Goal: Task Accomplishment & Management: Manage account settings

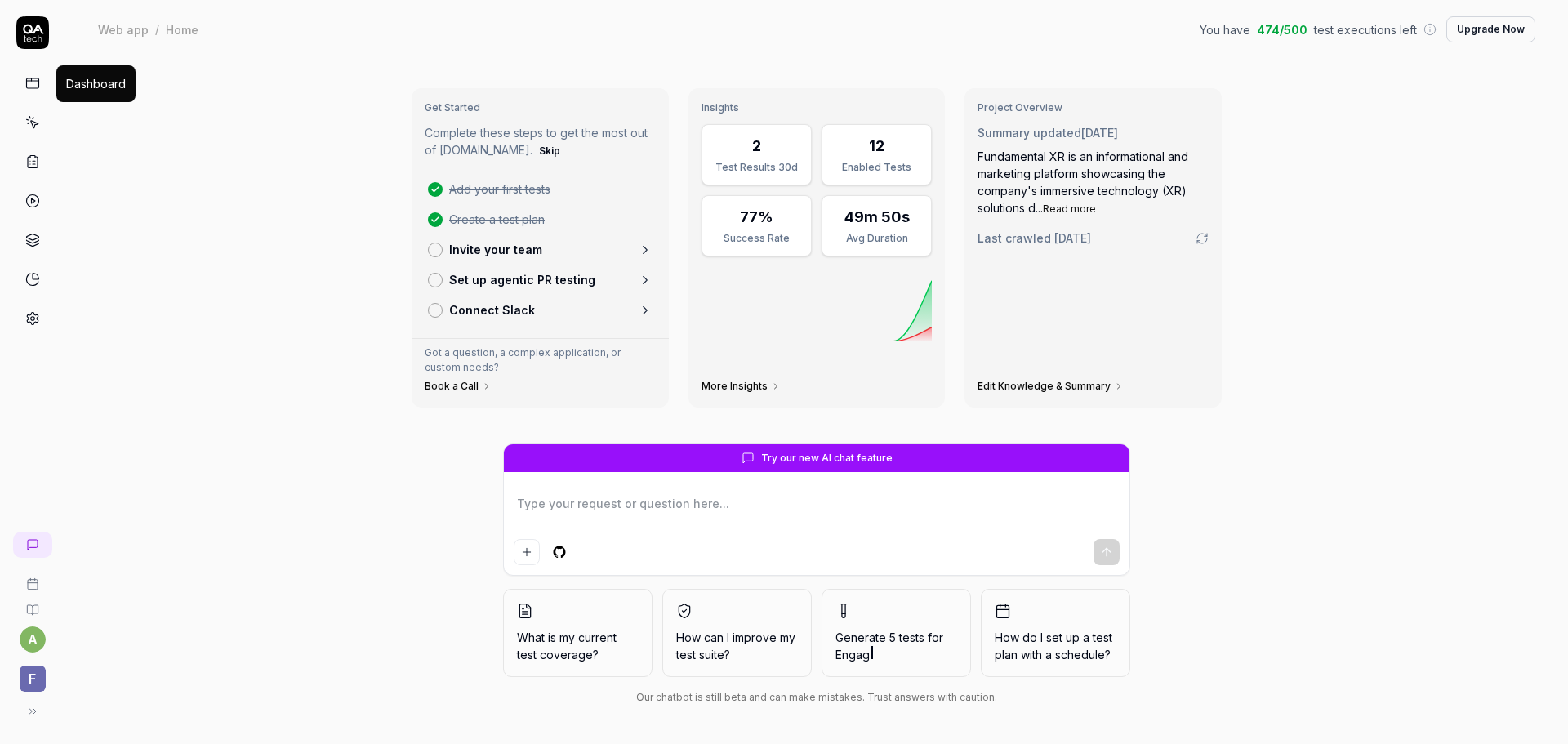
click at [37, 86] on icon at bounding box center [33, 84] width 15 height 15
click at [36, 125] on icon at bounding box center [33, 123] width 15 height 15
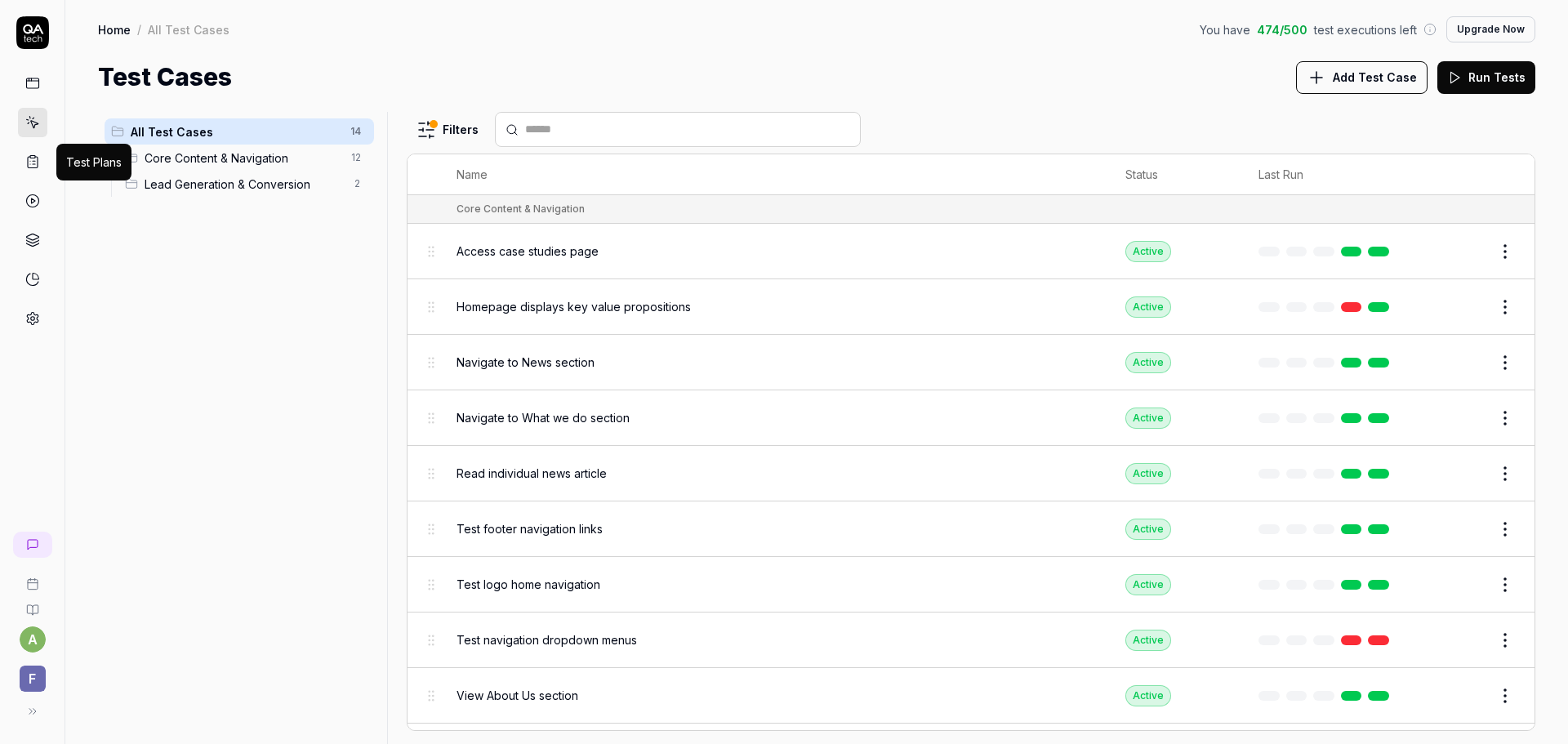
click at [35, 162] on icon at bounding box center [33, 162] width 15 height 15
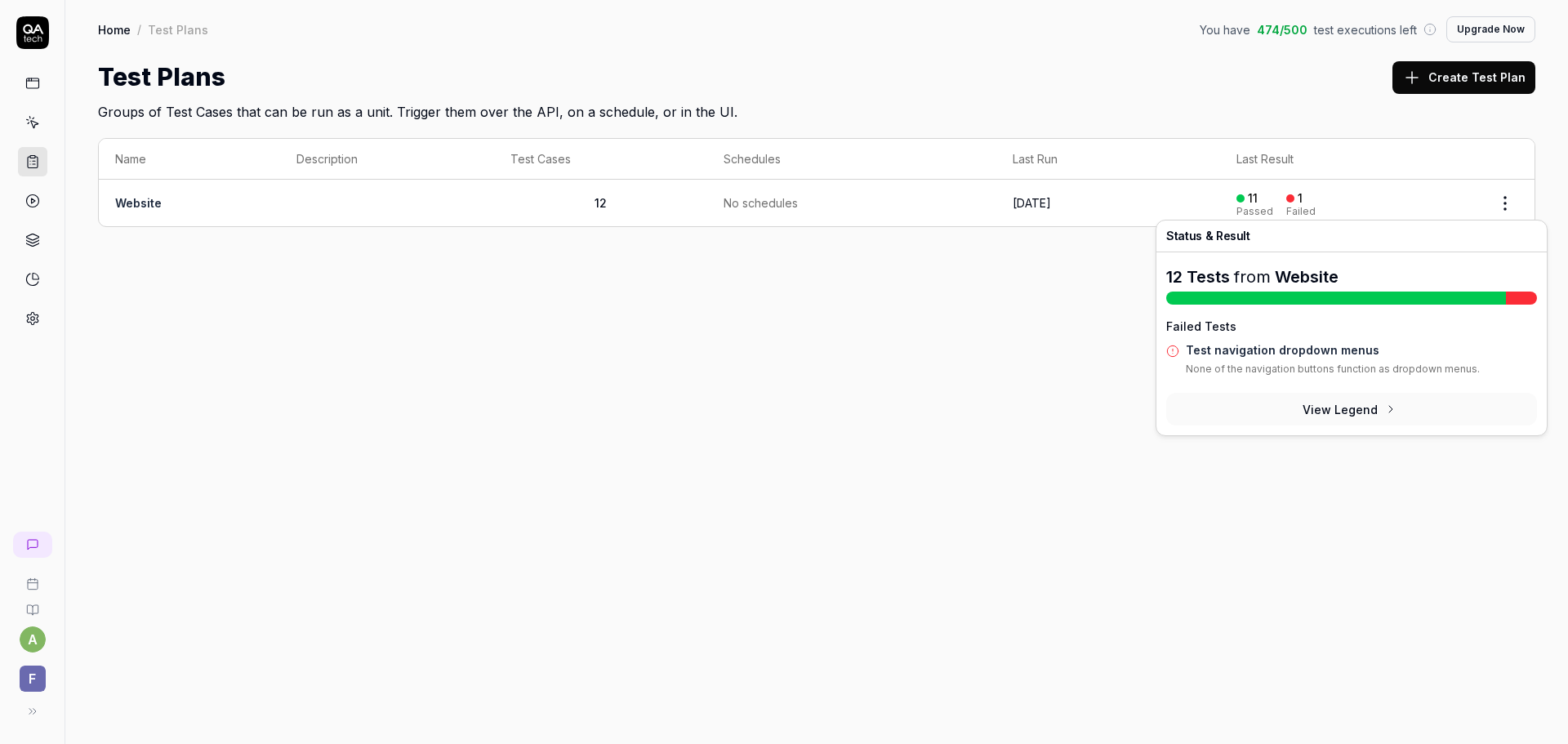
click at [1141, 209] on td "[DATE]" at bounding box center [1108, 203] width 223 height 46
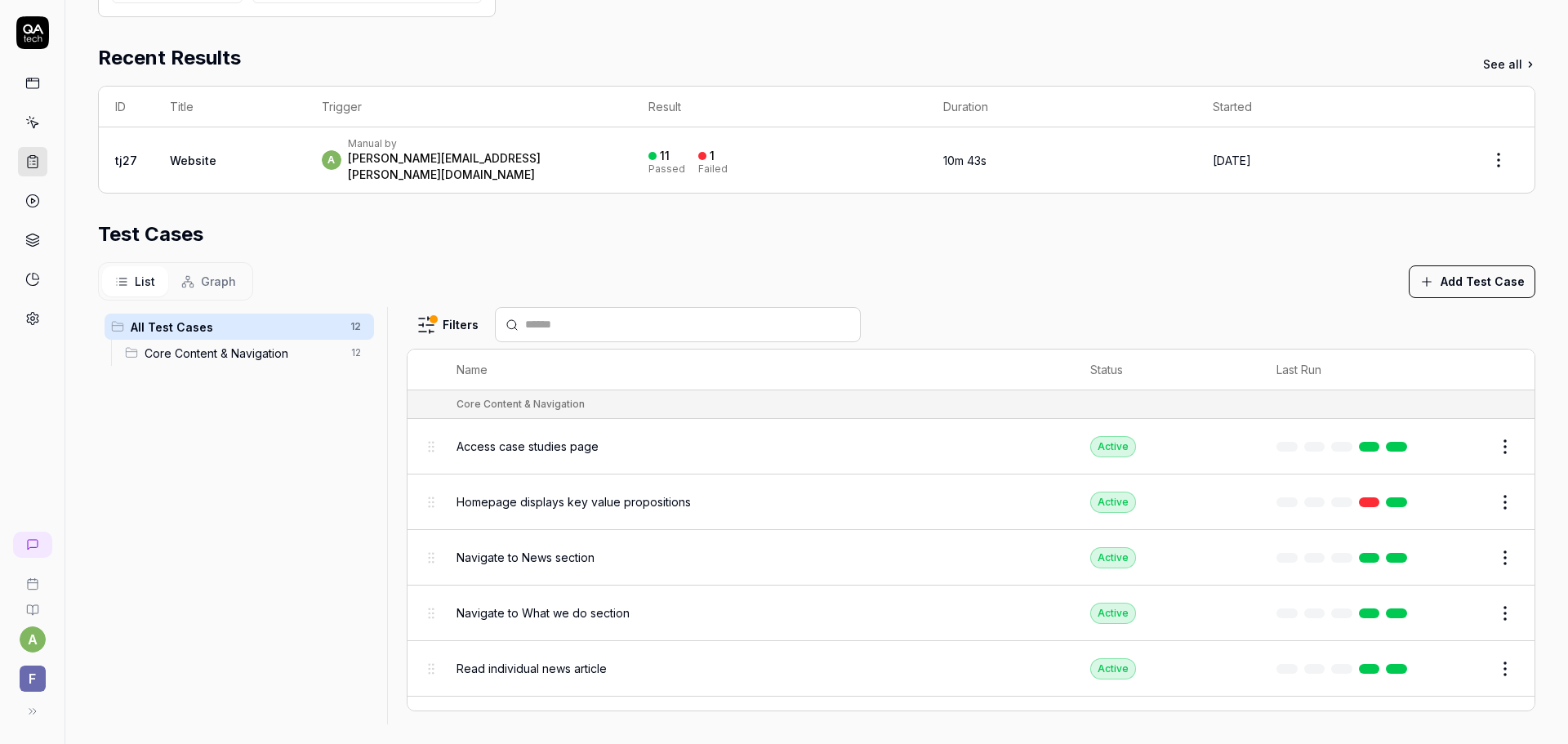
click at [557, 438] on span "Access case studies page" at bounding box center [528, 446] width 142 height 17
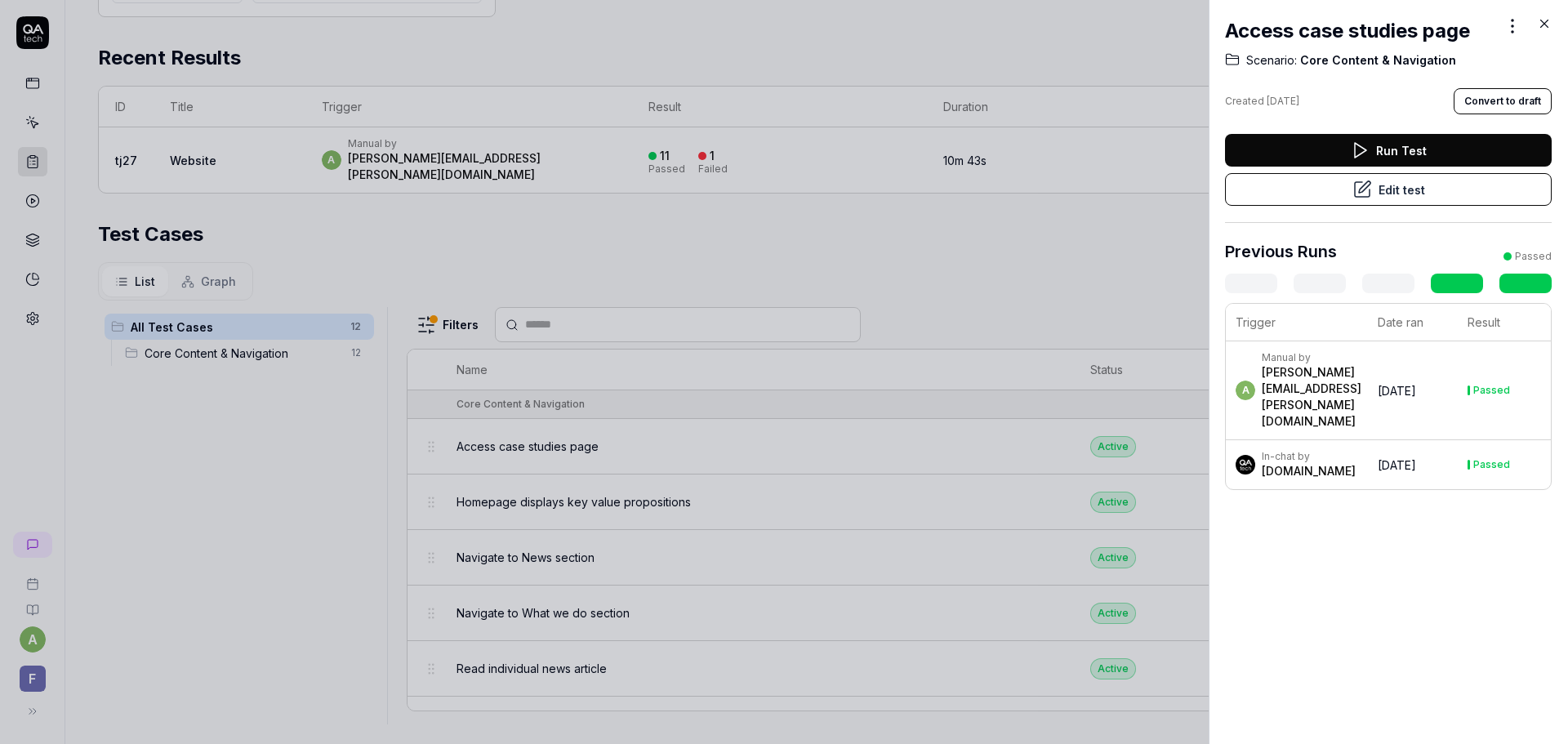
click at [1542, 24] on icon at bounding box center [1543, 24] width 15 height 15
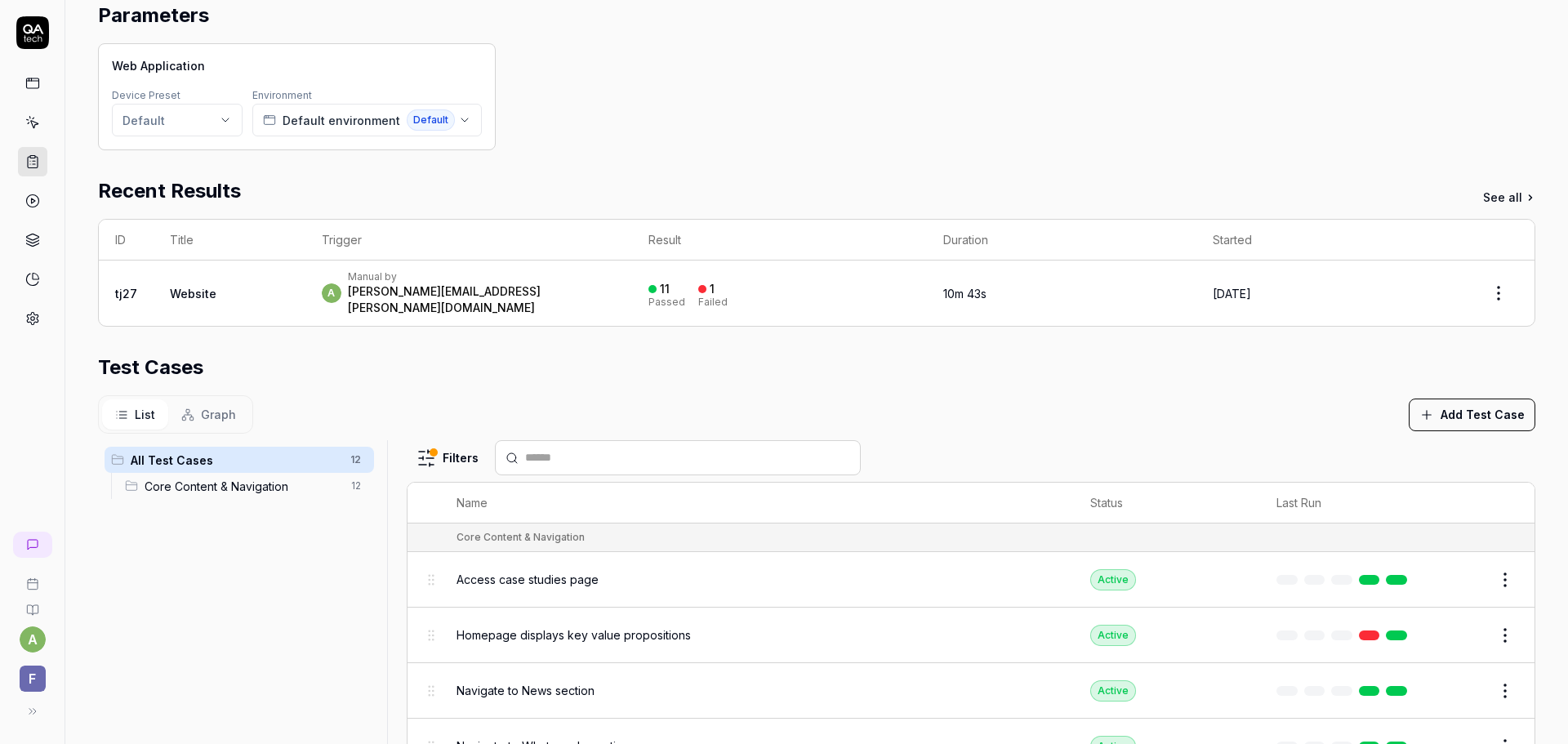
scroll to position [126, 0]
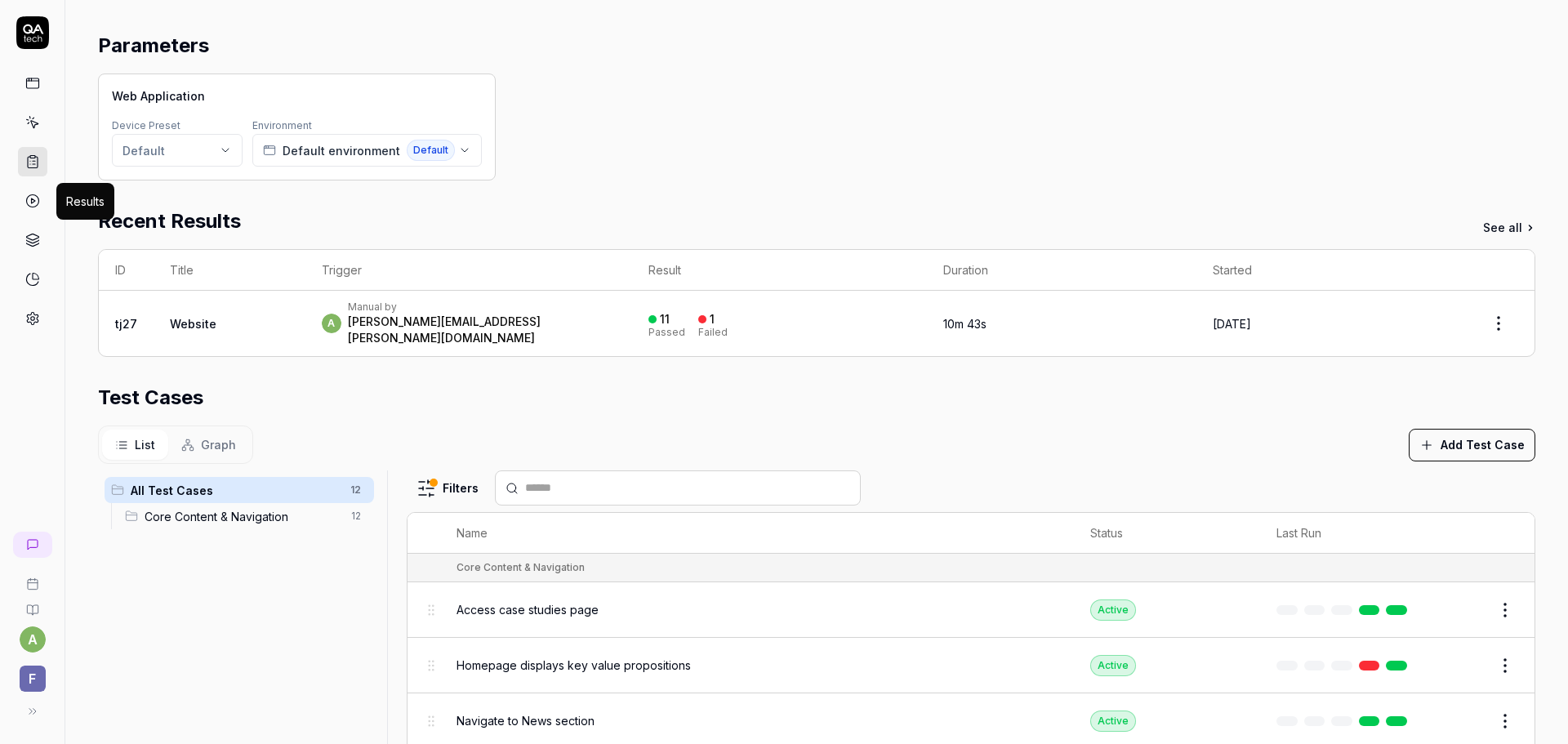
click at [35, 206] on circle at bounding box center [32, 201] width 12 height 12
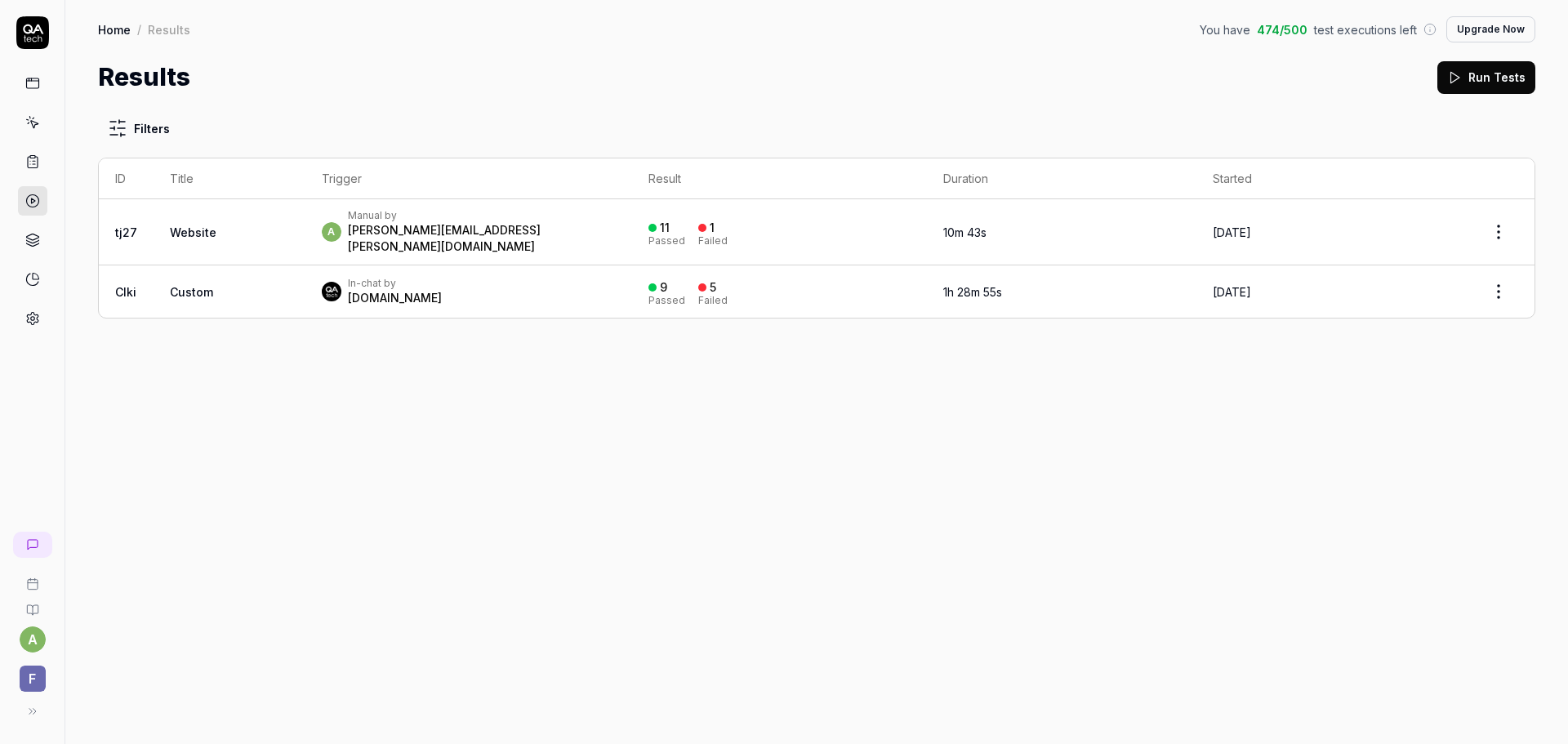
click at [569, 232] on div "a Manual by [PERSON_NAME][EMAIL_ADDRESS][PERSON_NAME][DOMAIN_NAME]" at bounding box center [468, 232] width 295 height 45
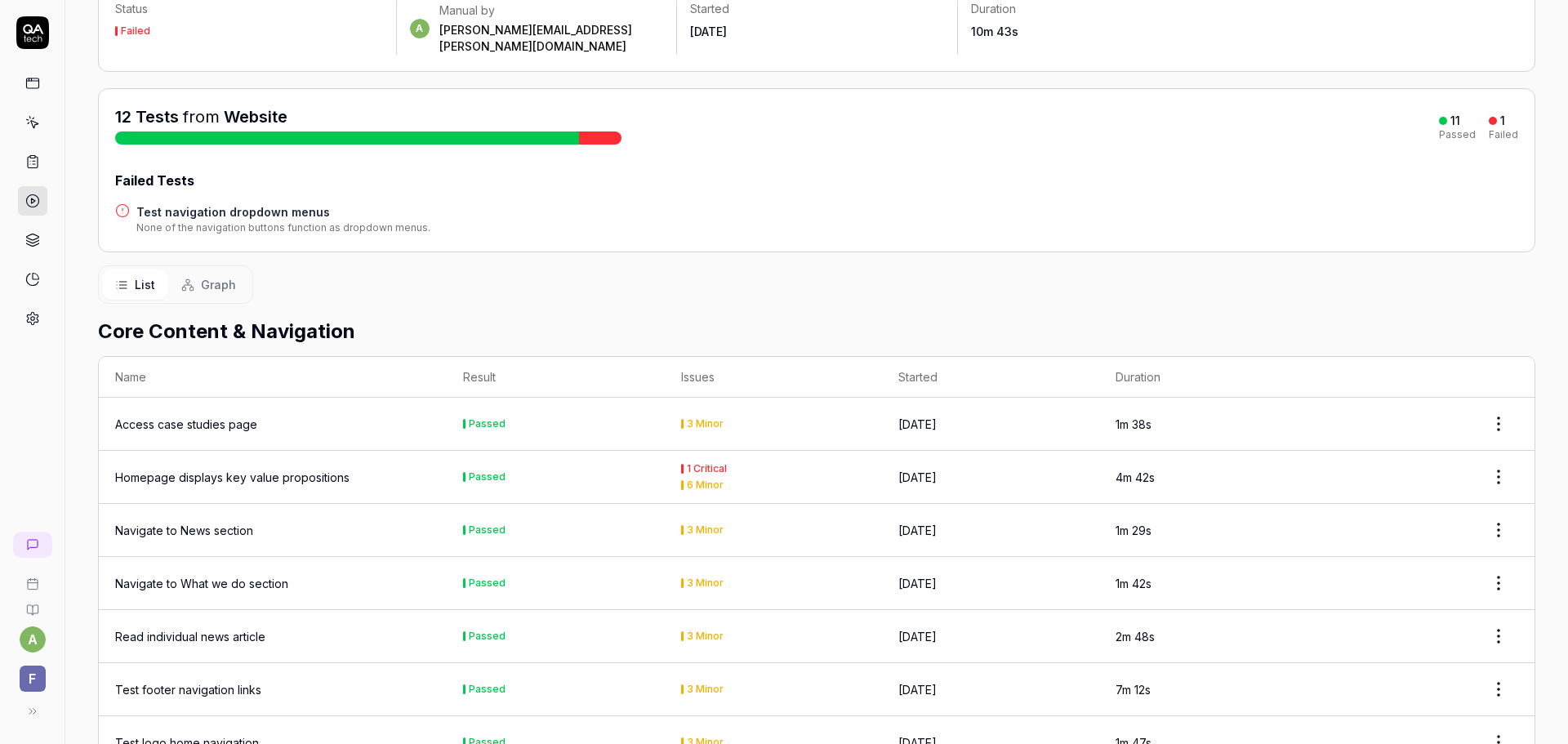
scroll to position [164, 0]
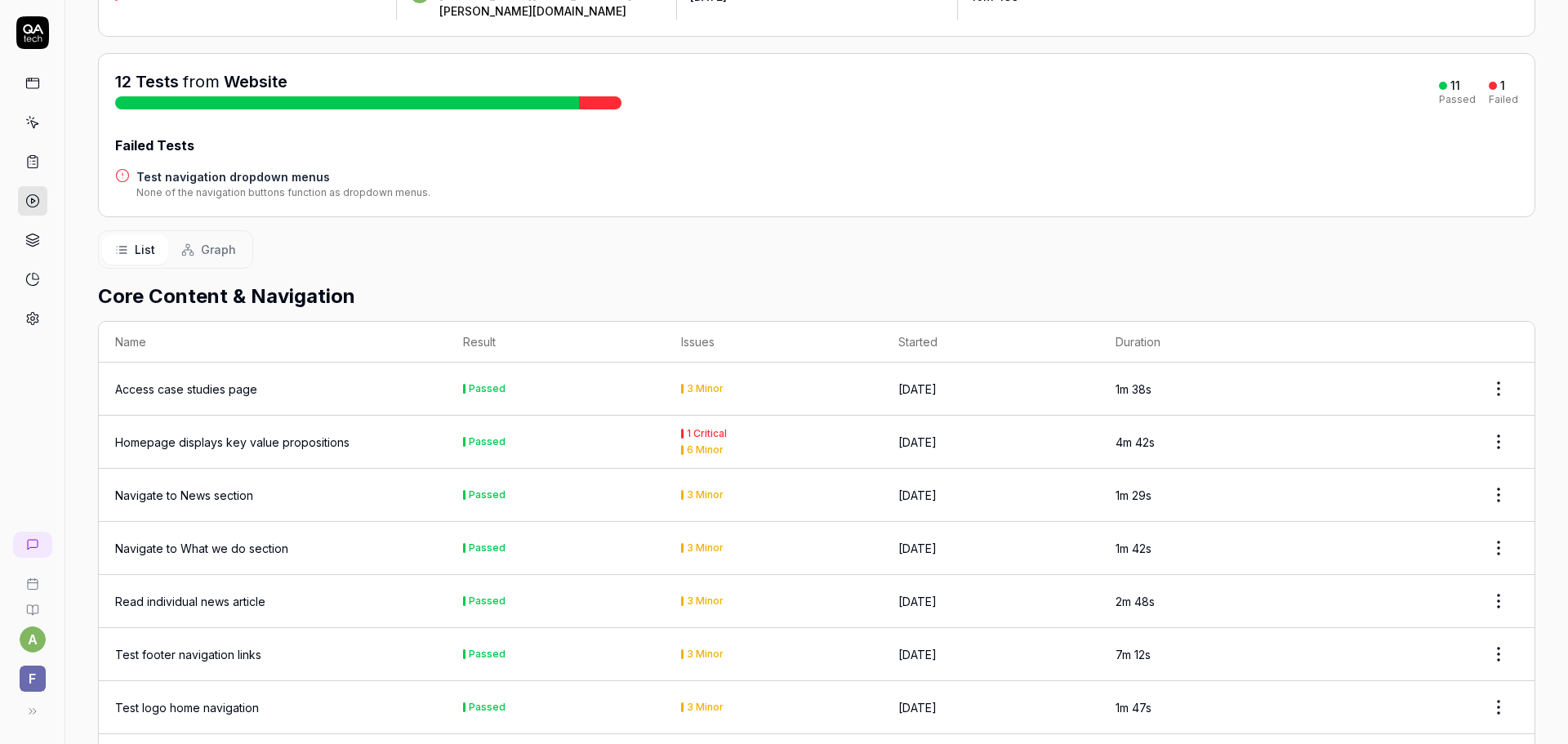
click at [321, 433] on div "Homepage displays key value propositions" at bounding box center [232, 441] width 234 height 17
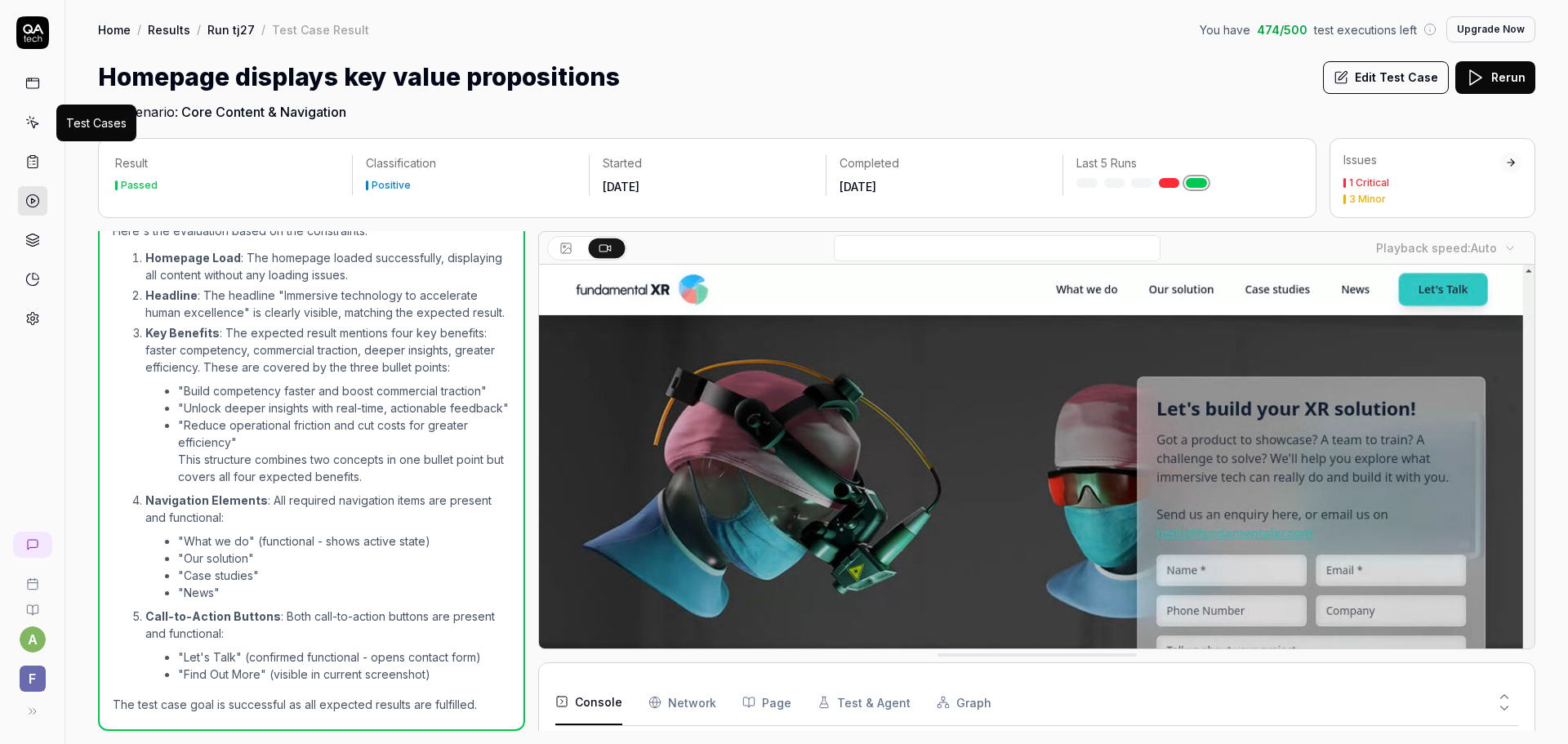
click at [29, 123] on icon at bounding box center [33, 123] width 15 height 15
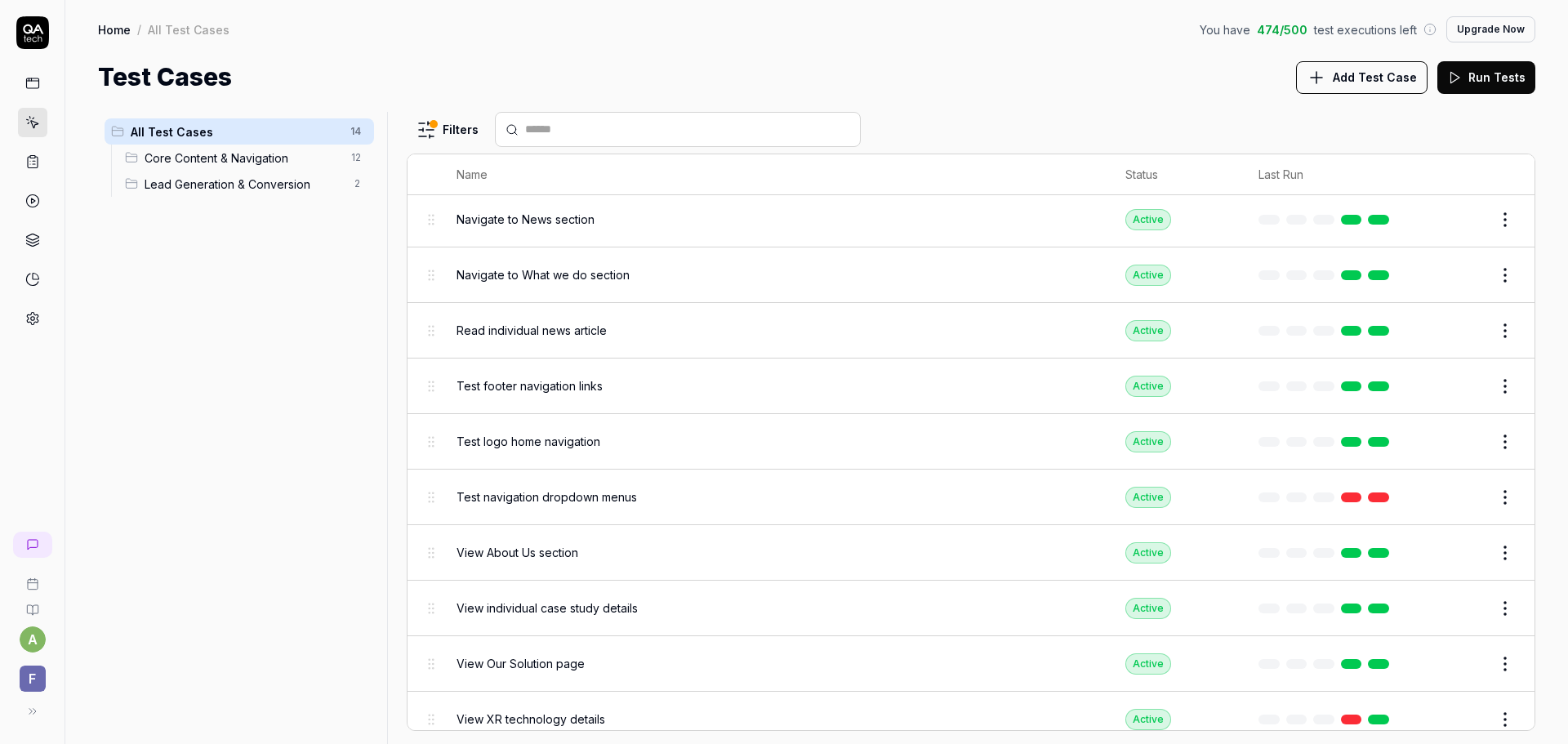
scroll to position [299, 0]
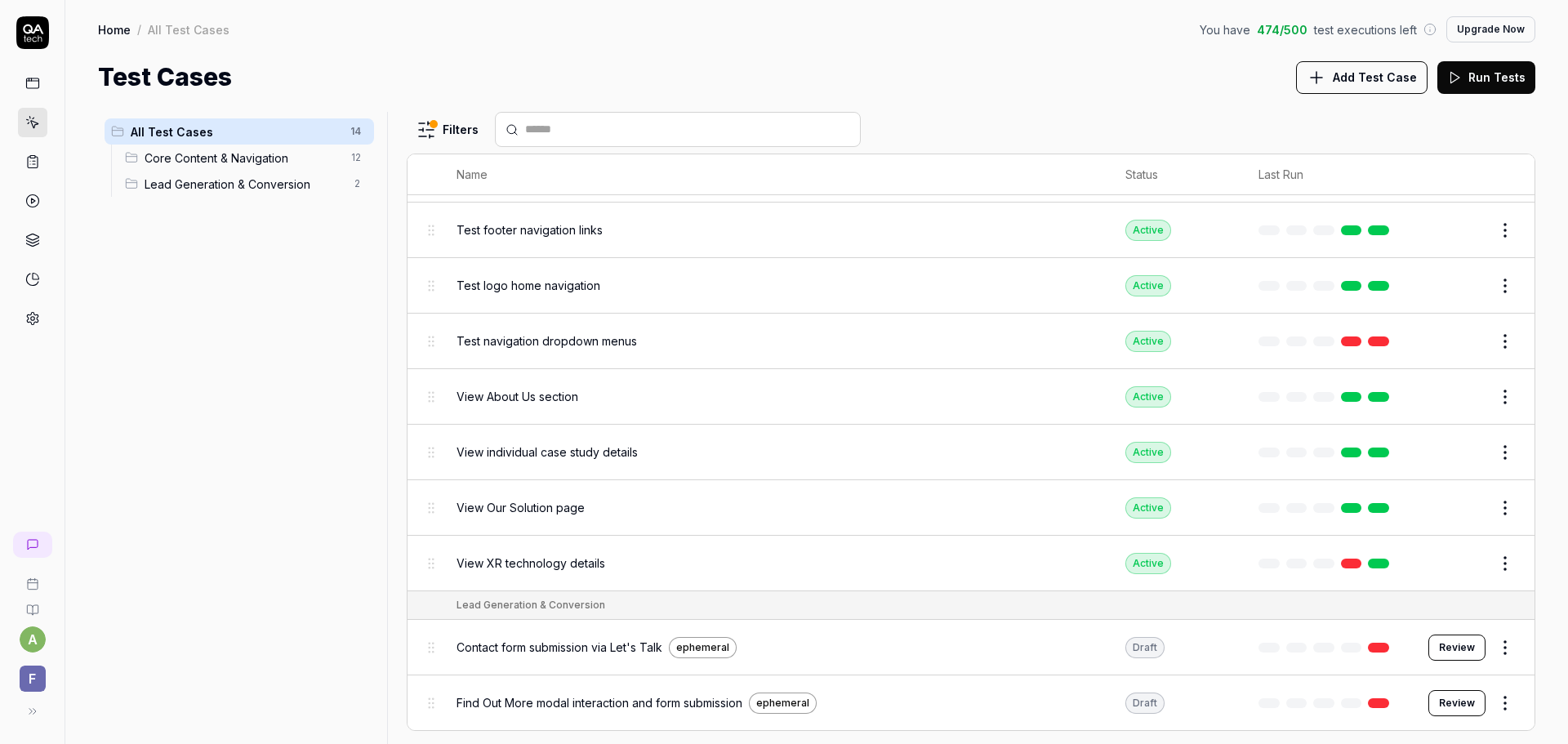
click at [273, 163] on span "Core Content & Navigation" at bounding box center [242, 158] width 197 height 17
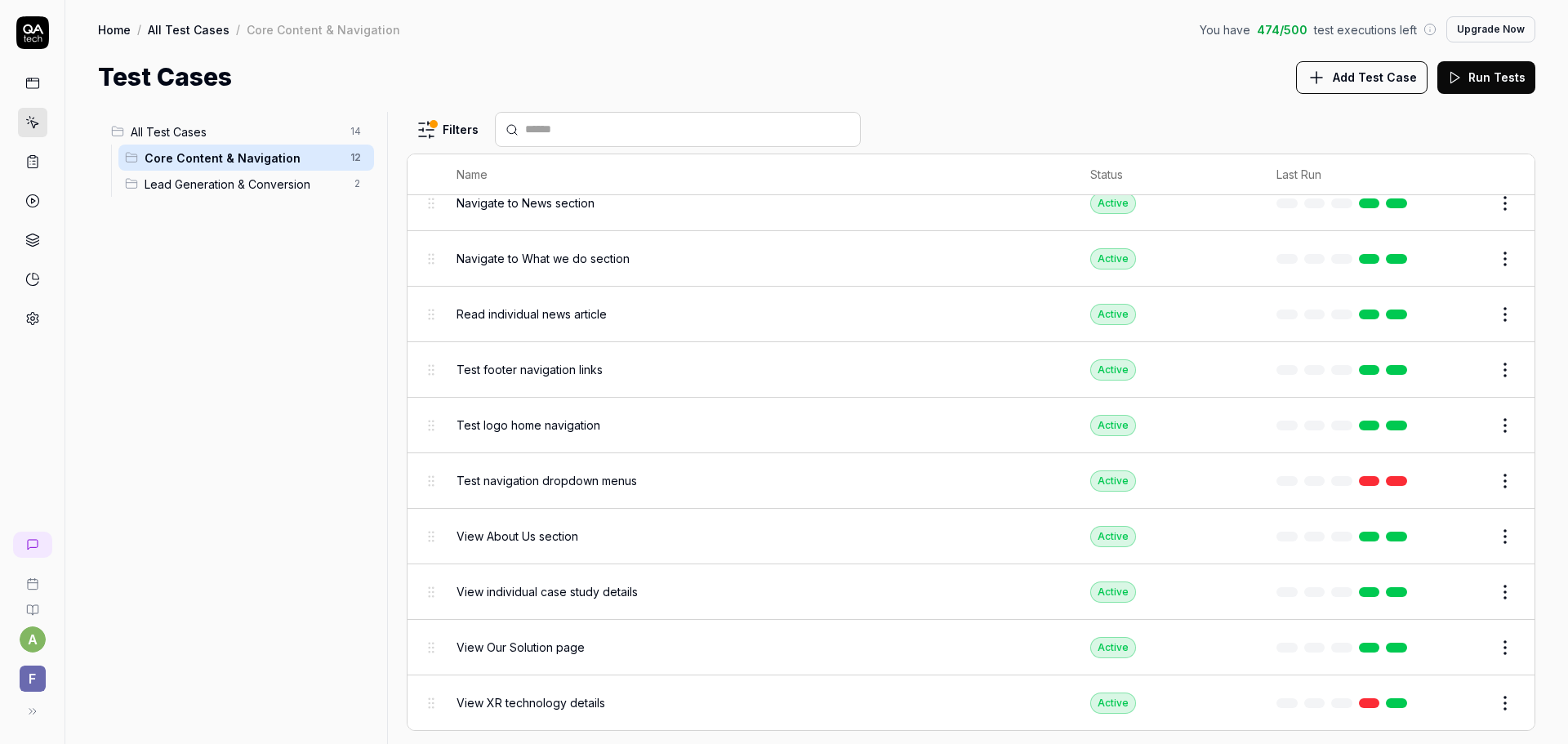
scroll to position [159, 0]
click at [271, 175] on span "Lead Generation & Conversion" at bounding box center [244, 184] width 200 height 17
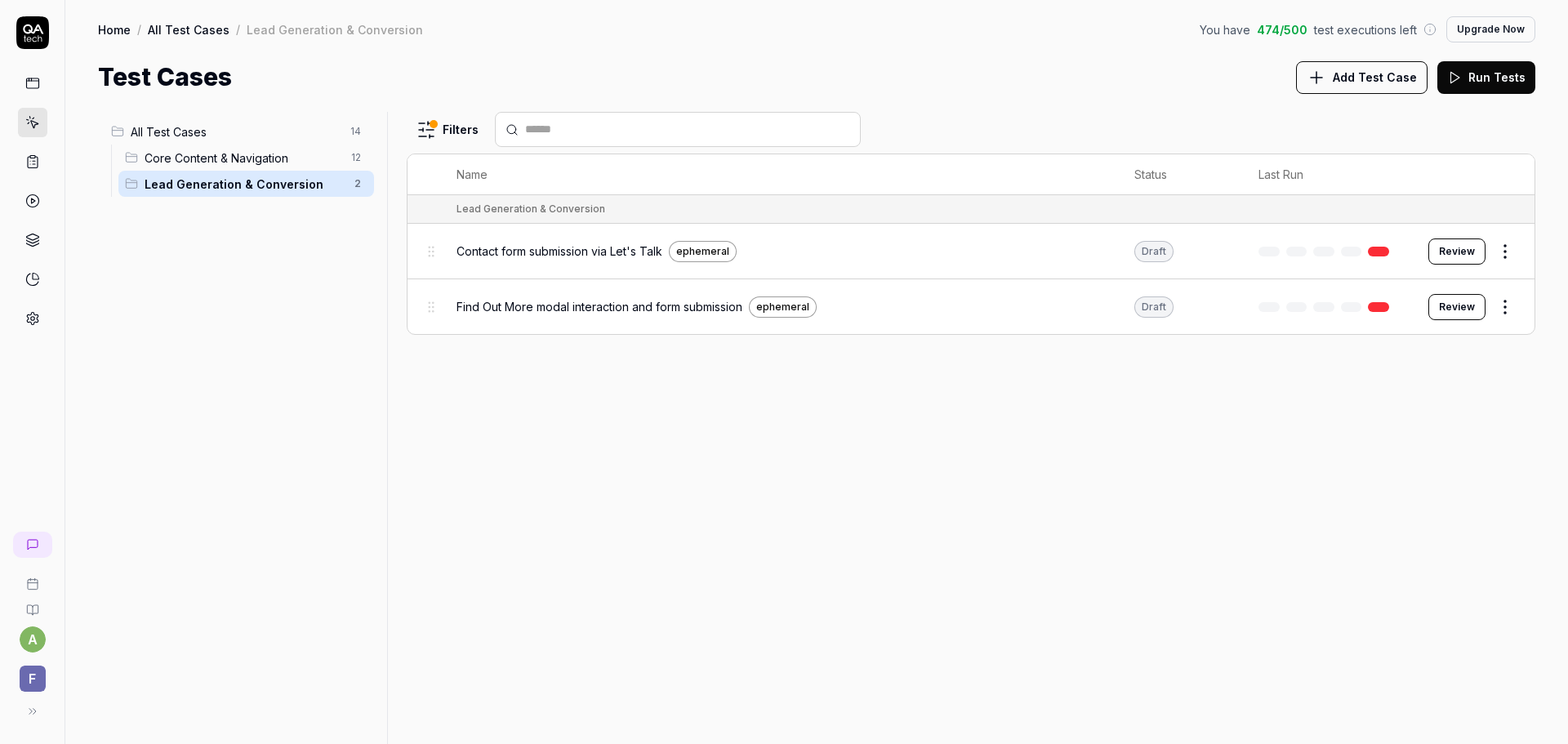
click at [251, 158] on span "Core Content & Navigation" at bounding box center [242, 158] width 197 height 17
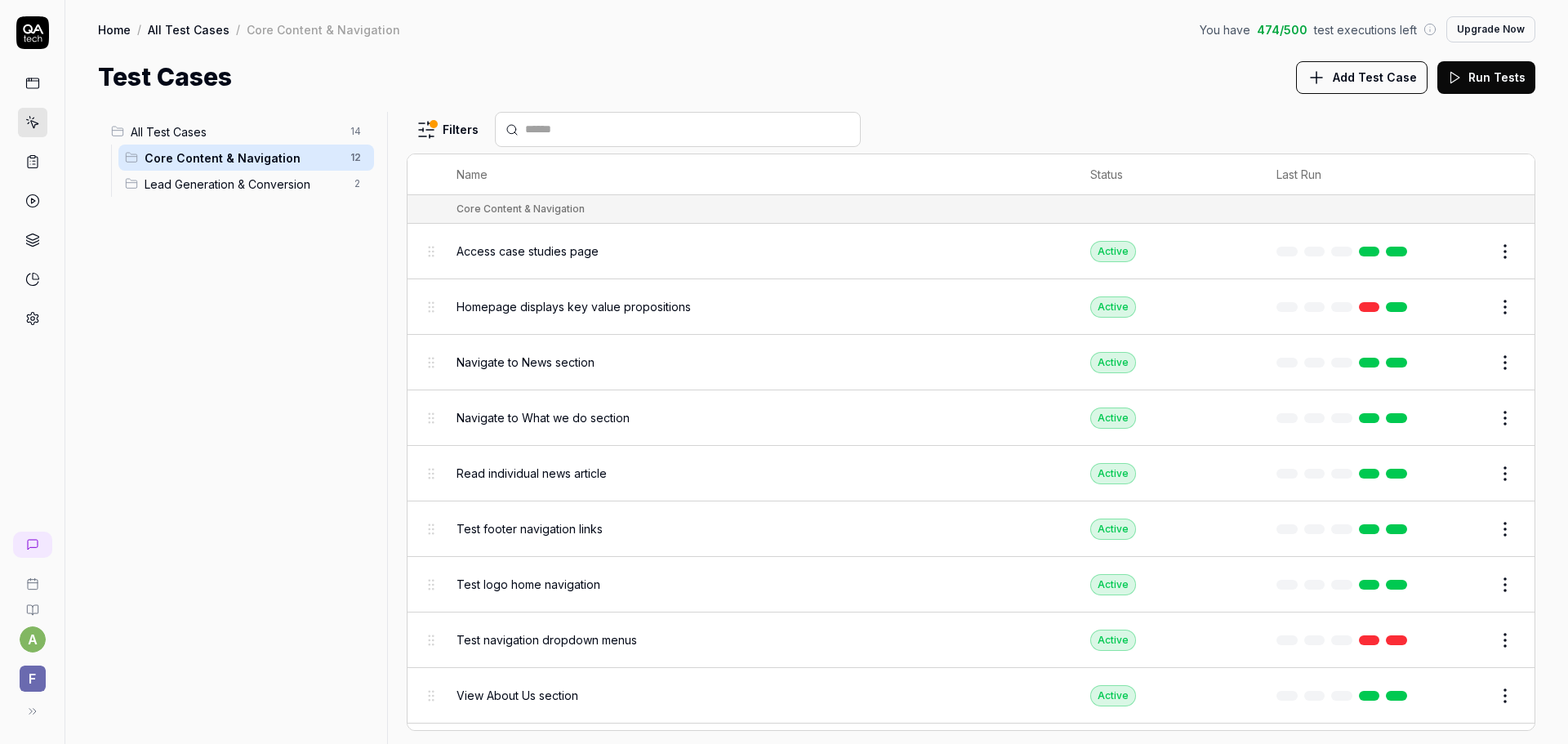
click at [547, 256] on span "Access case studies page" at bounding box center [528, 251] width 142 height 17
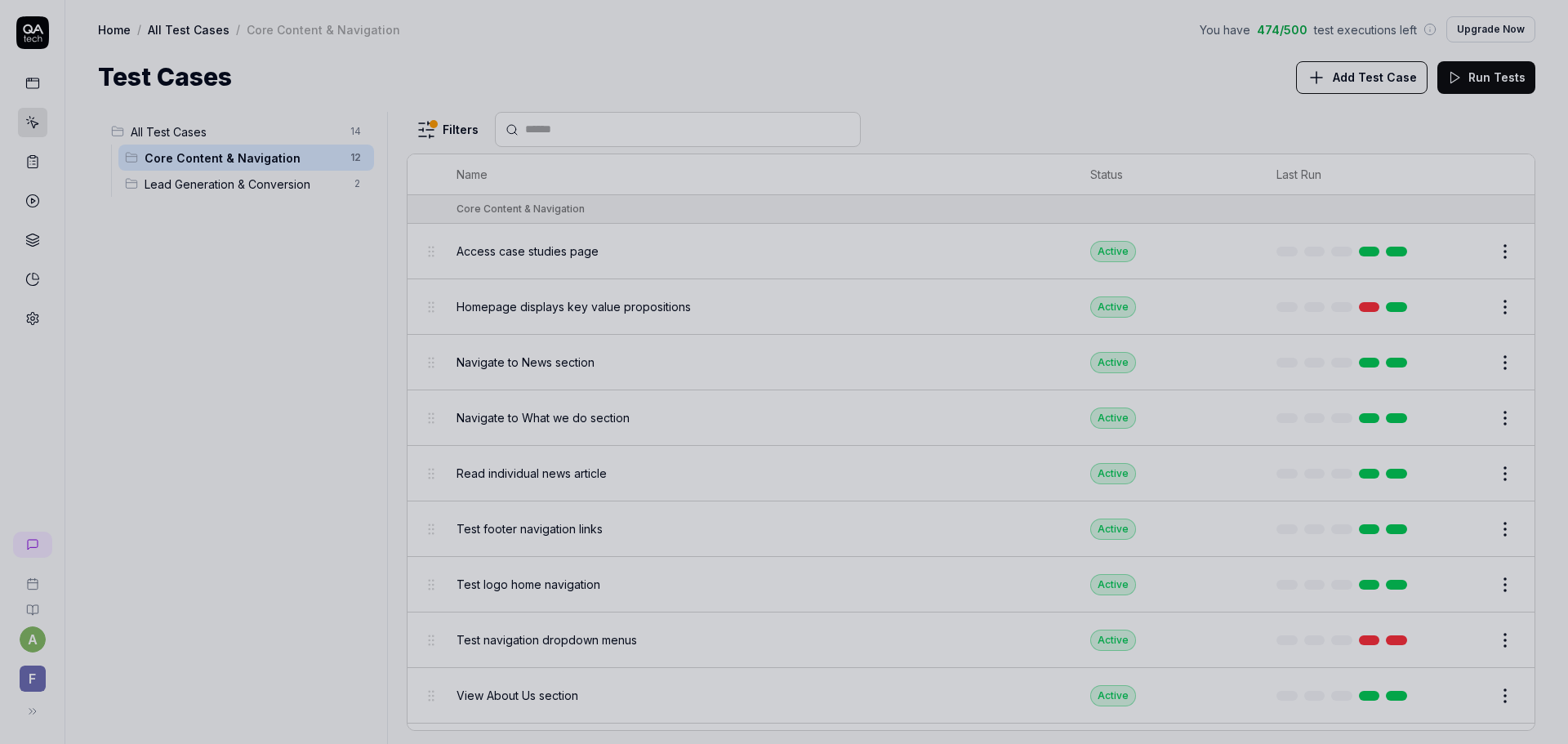
drag, startPoint x: 1068, startPoint y: 74, endPoint x: 1114, endPoint y: 77, distance: 46.1
click at [1070, 74] on div at bounding box center [784, 372] width 1568 height 744
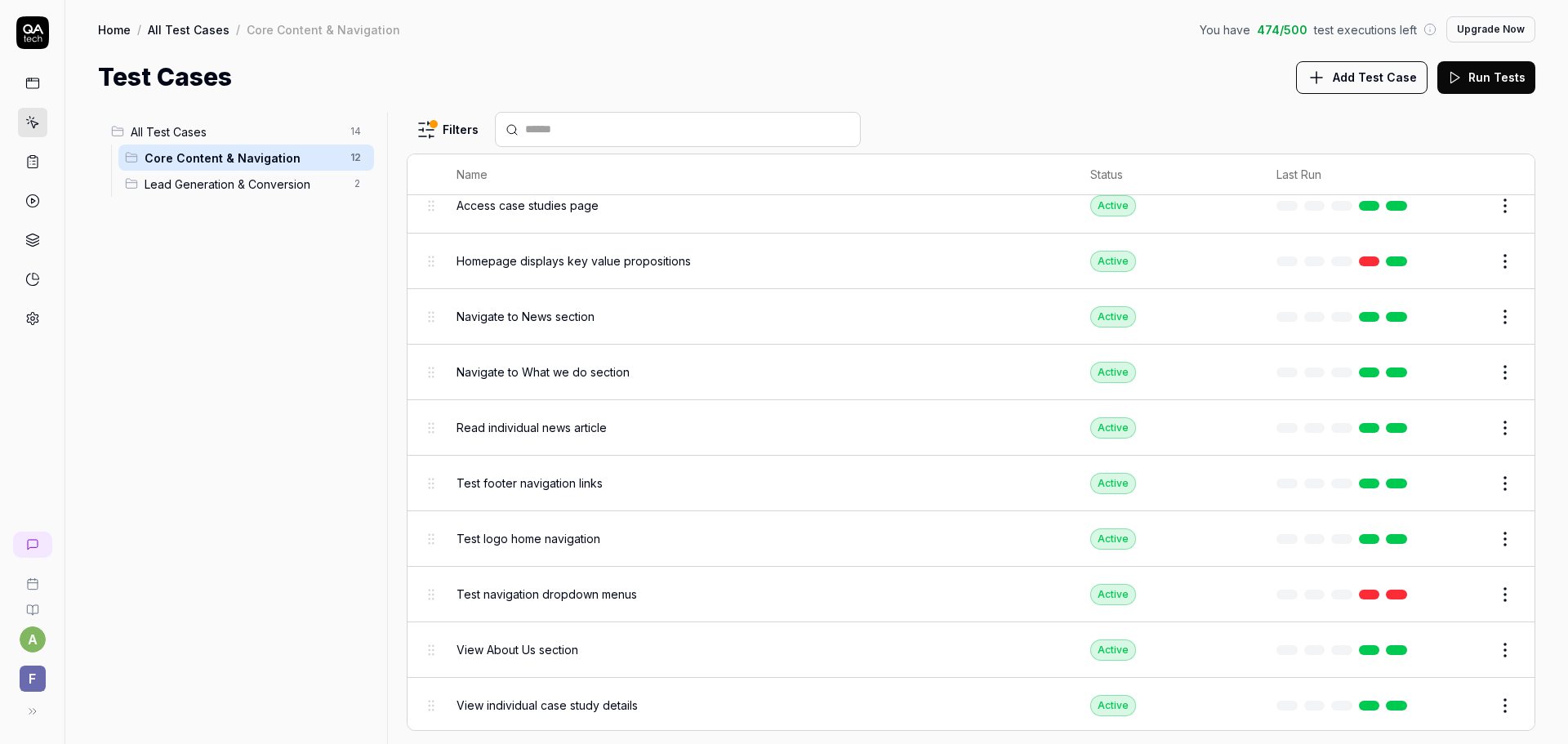
scroll to position [159, 0]
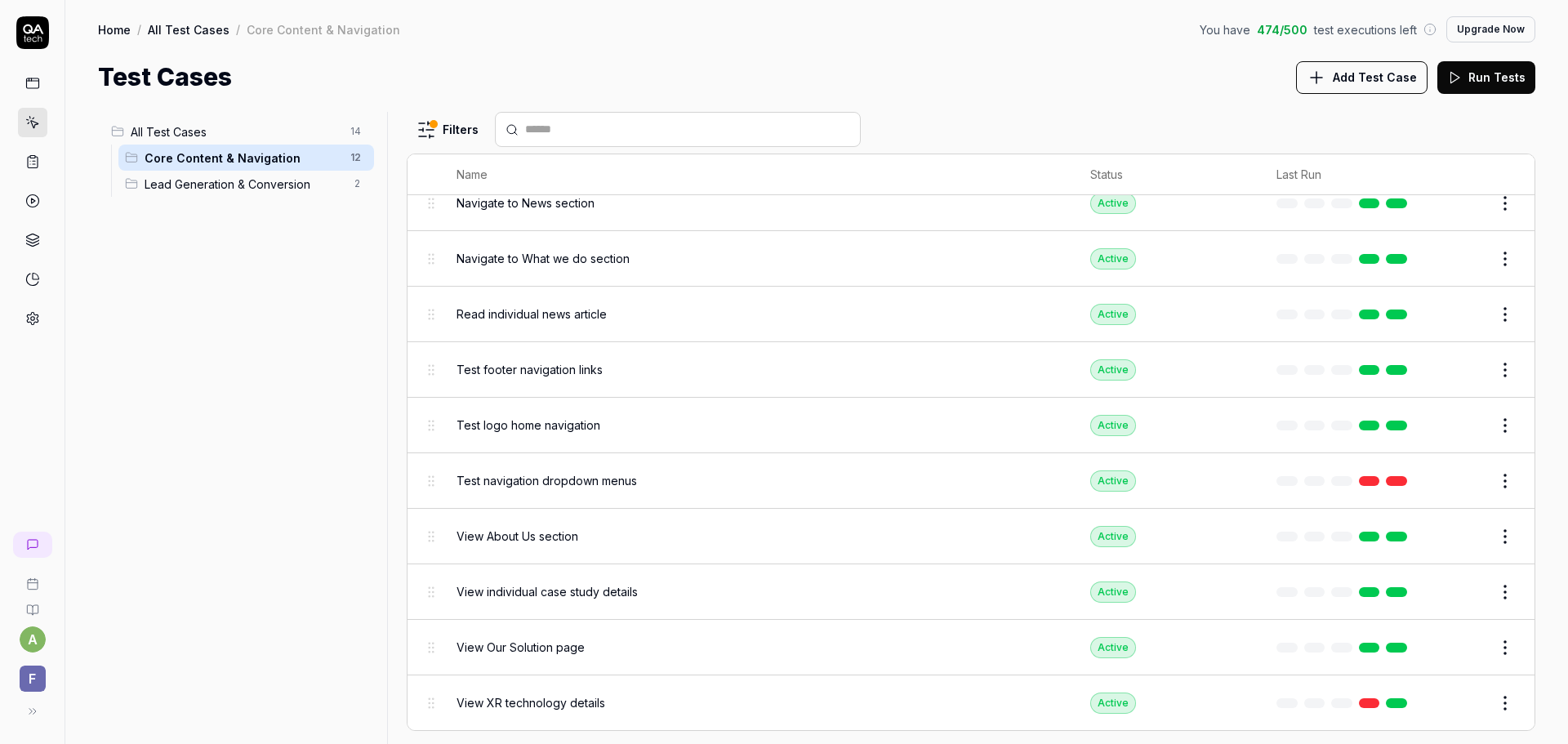
click at [1454, 483] on button "Edit" at bounding box center [1465, 481] width 39 height 26
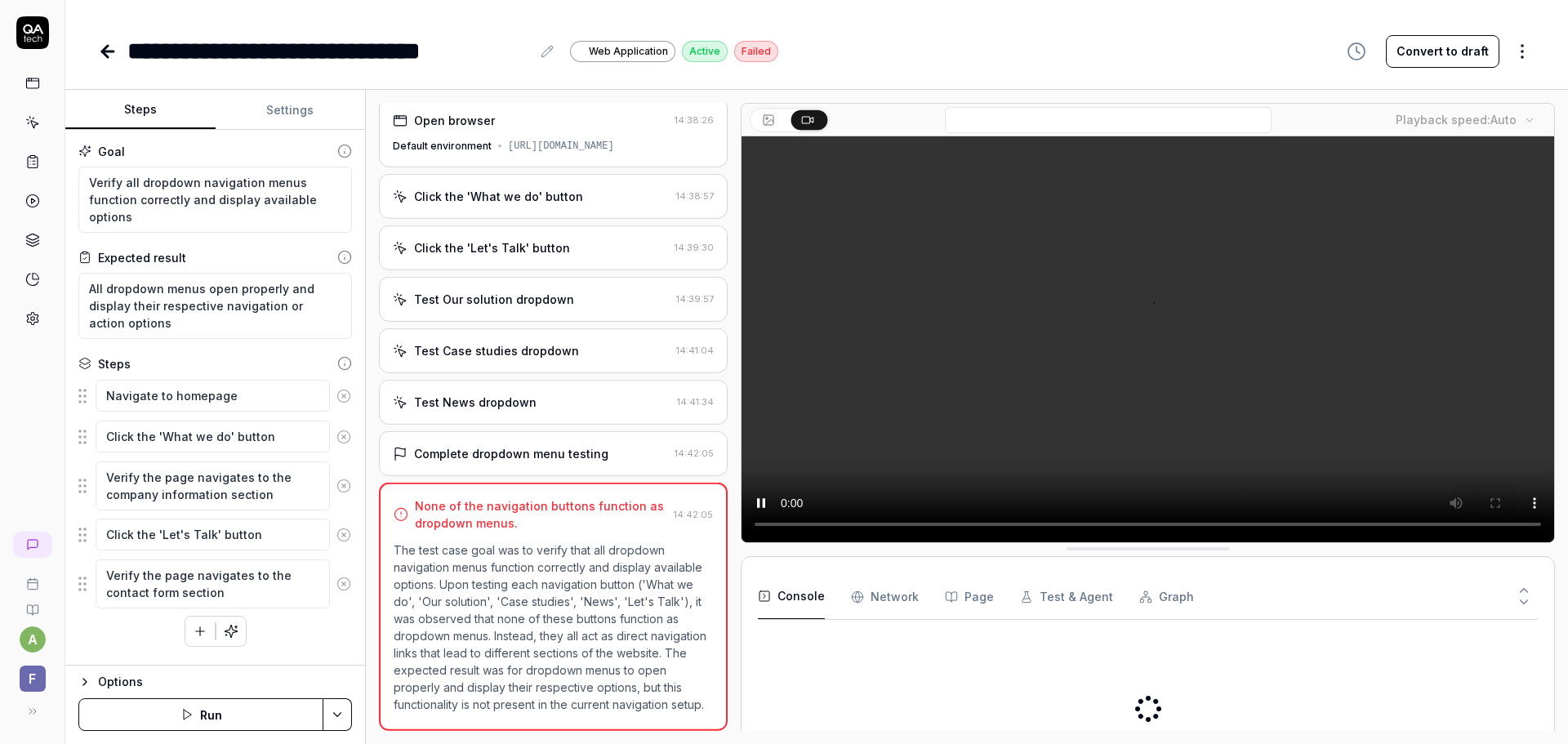
scroll to position [22, 0]
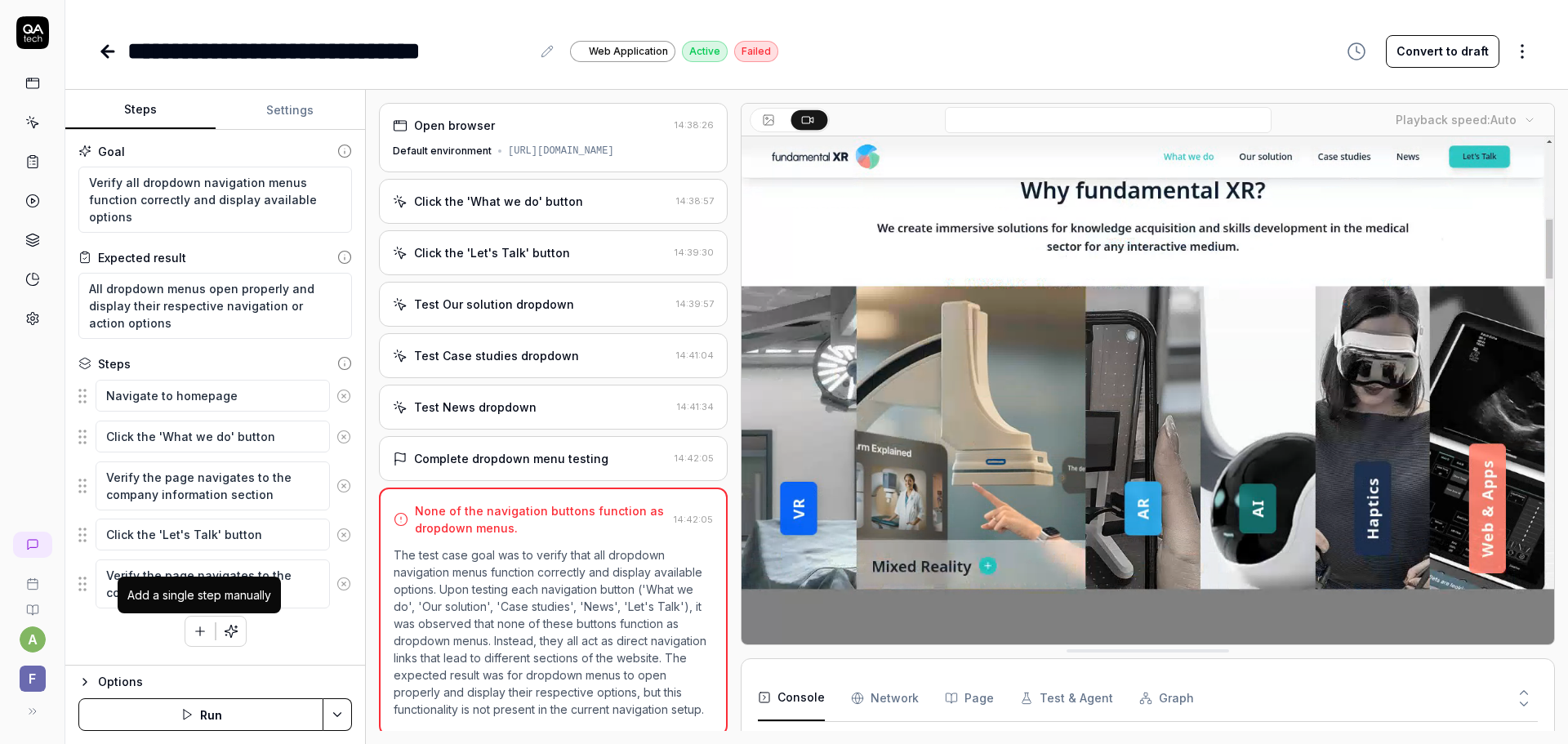
click at [203, 631] on icon "button" at bounding box center [200, 631] width 9 height 0
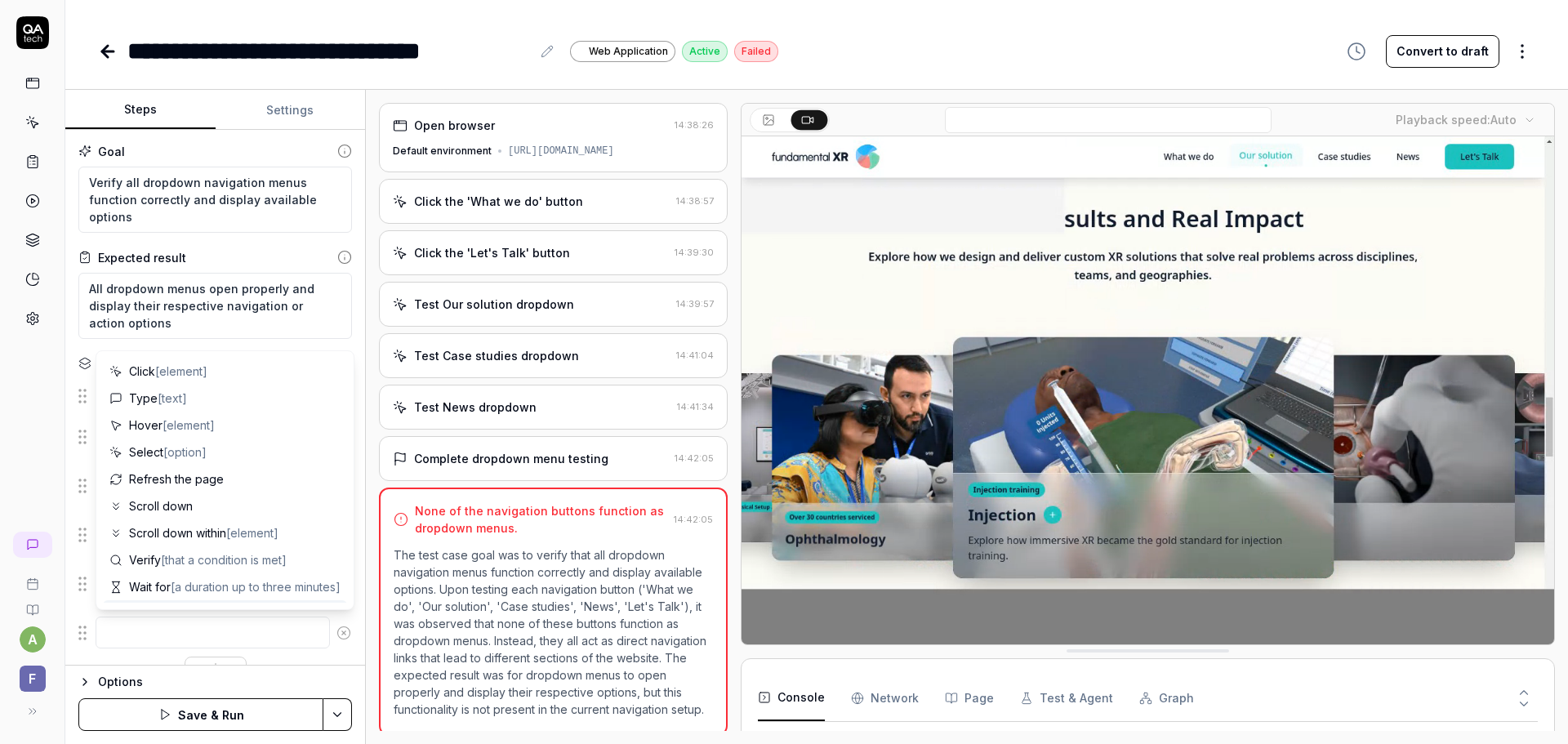
type textarea "*"
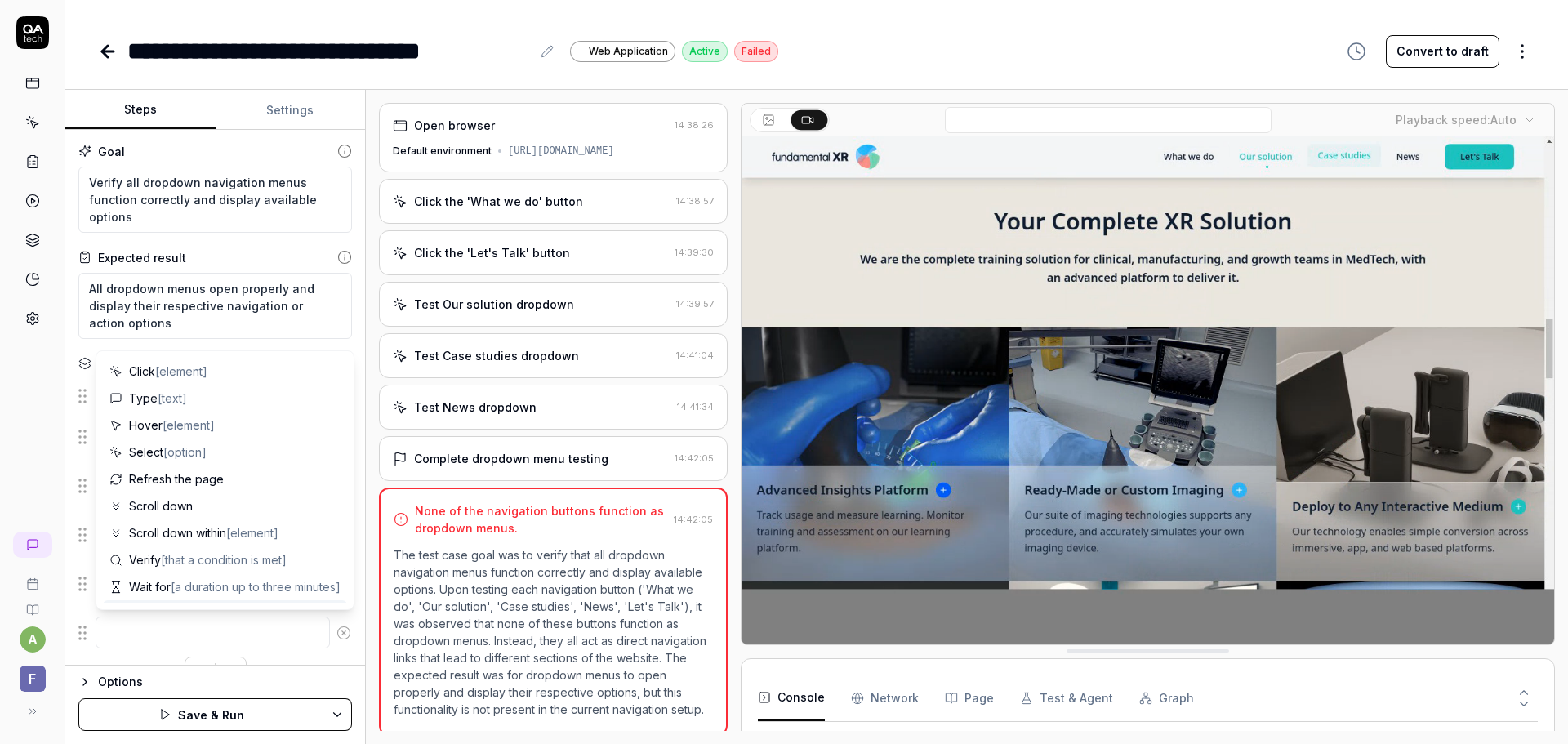
type textarea "g"
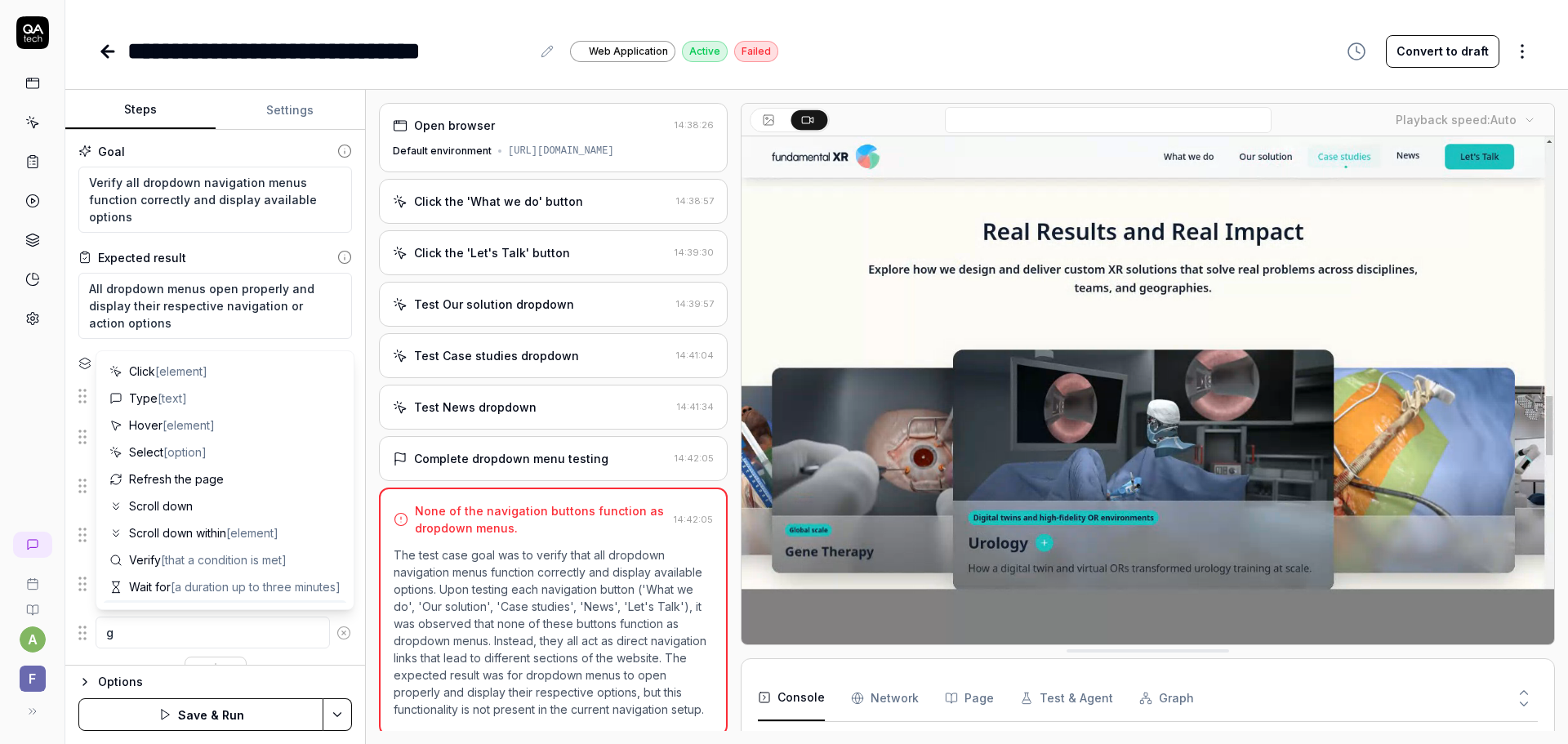
type textarea "*"
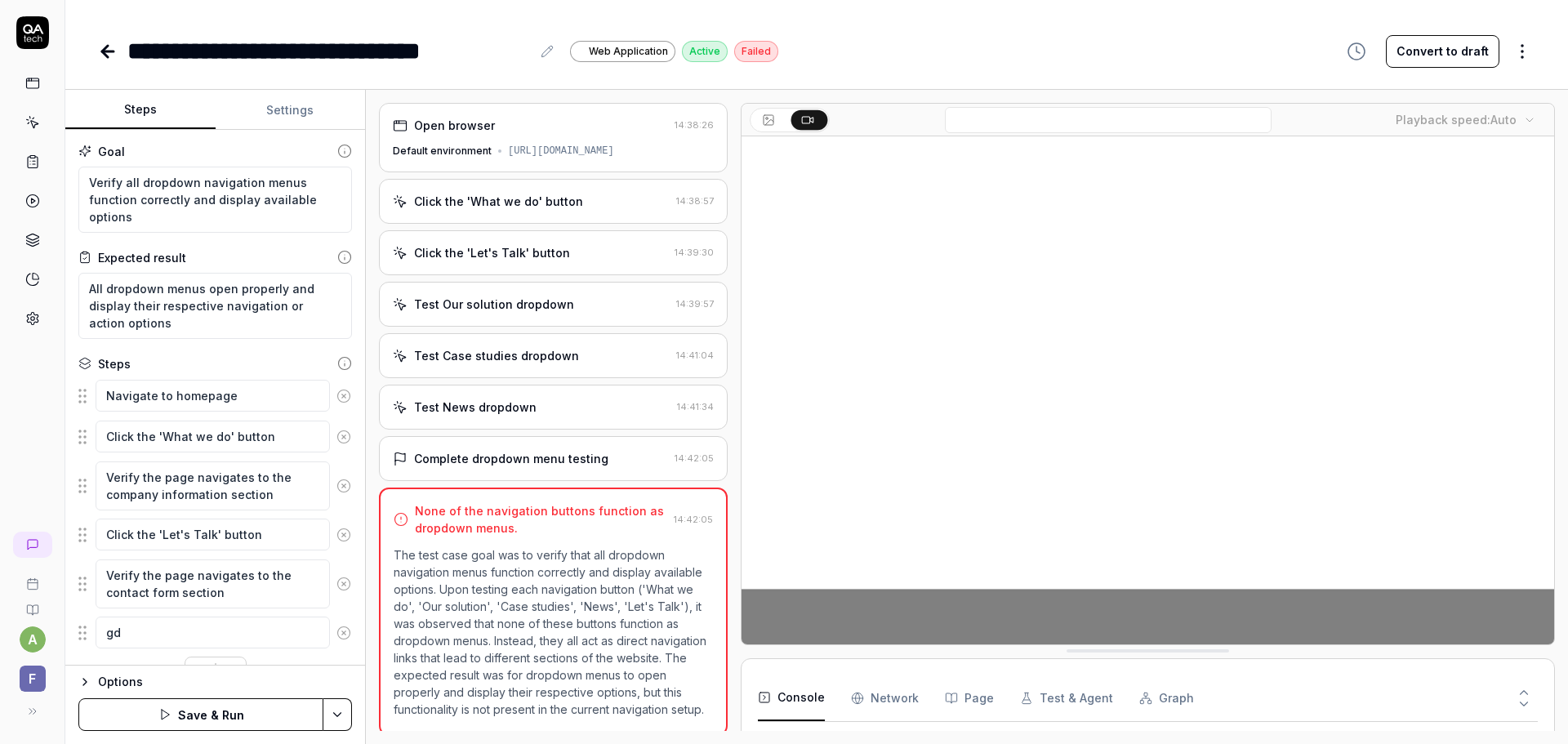
type textarea "gdf"
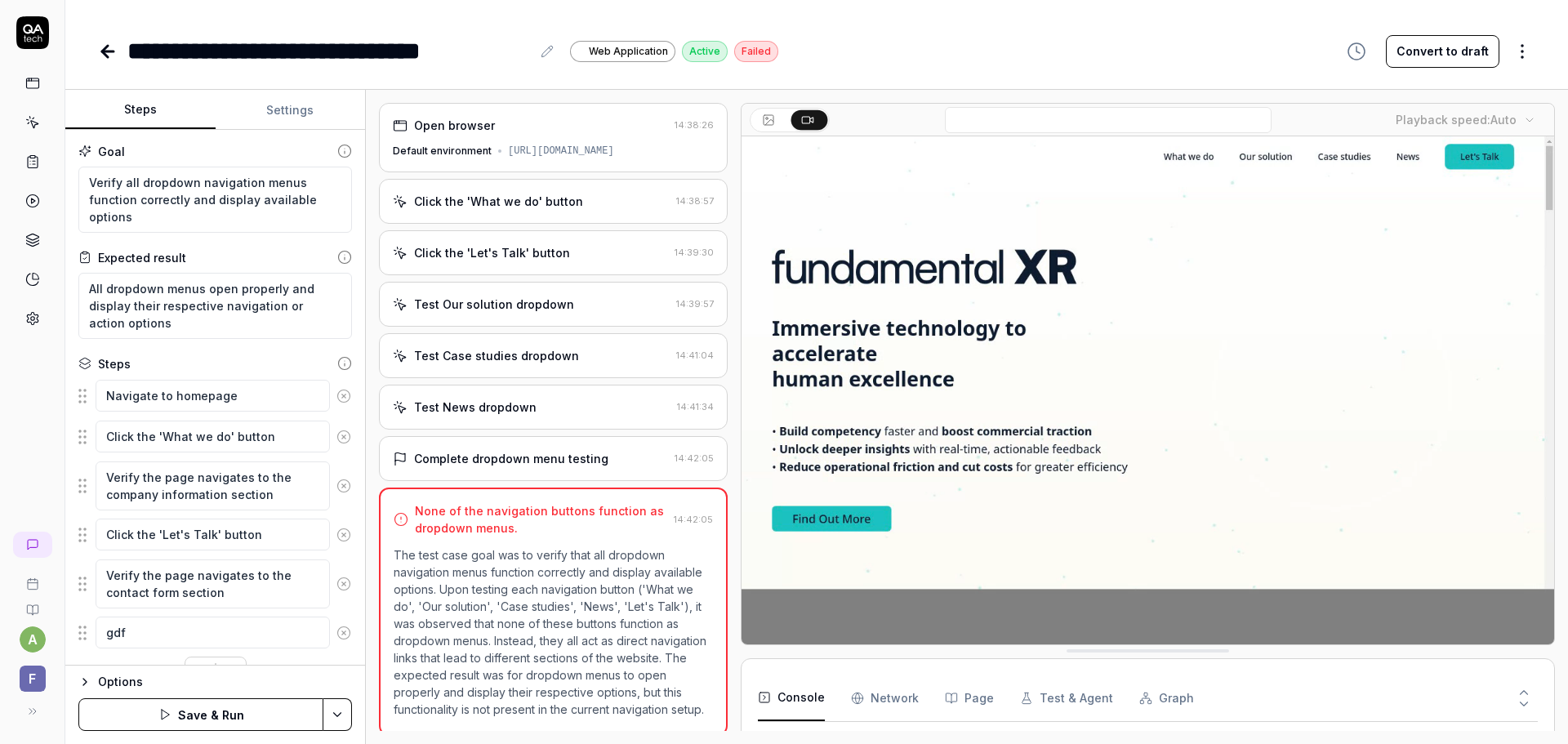
type textarea "*"
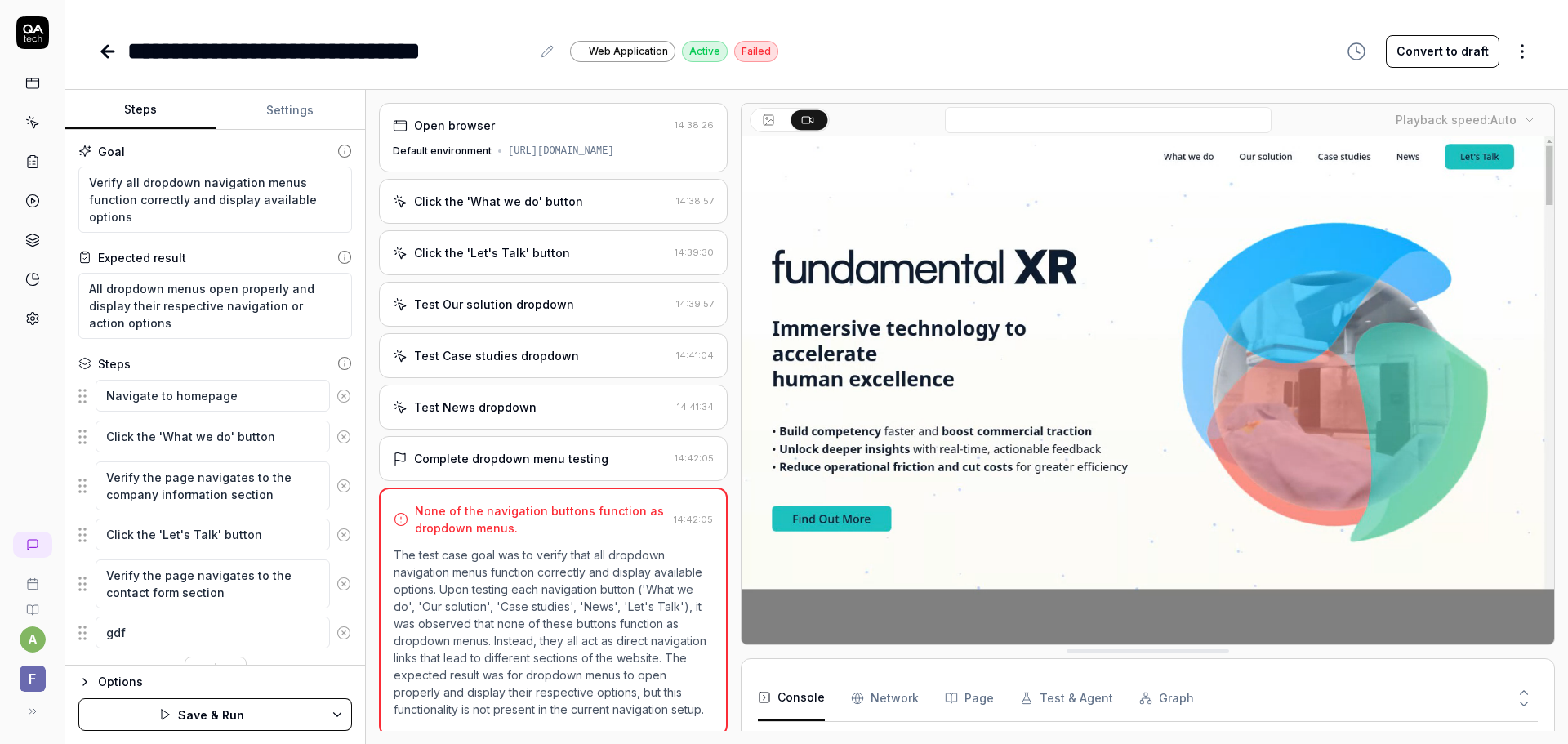
type textarea "gdfg"
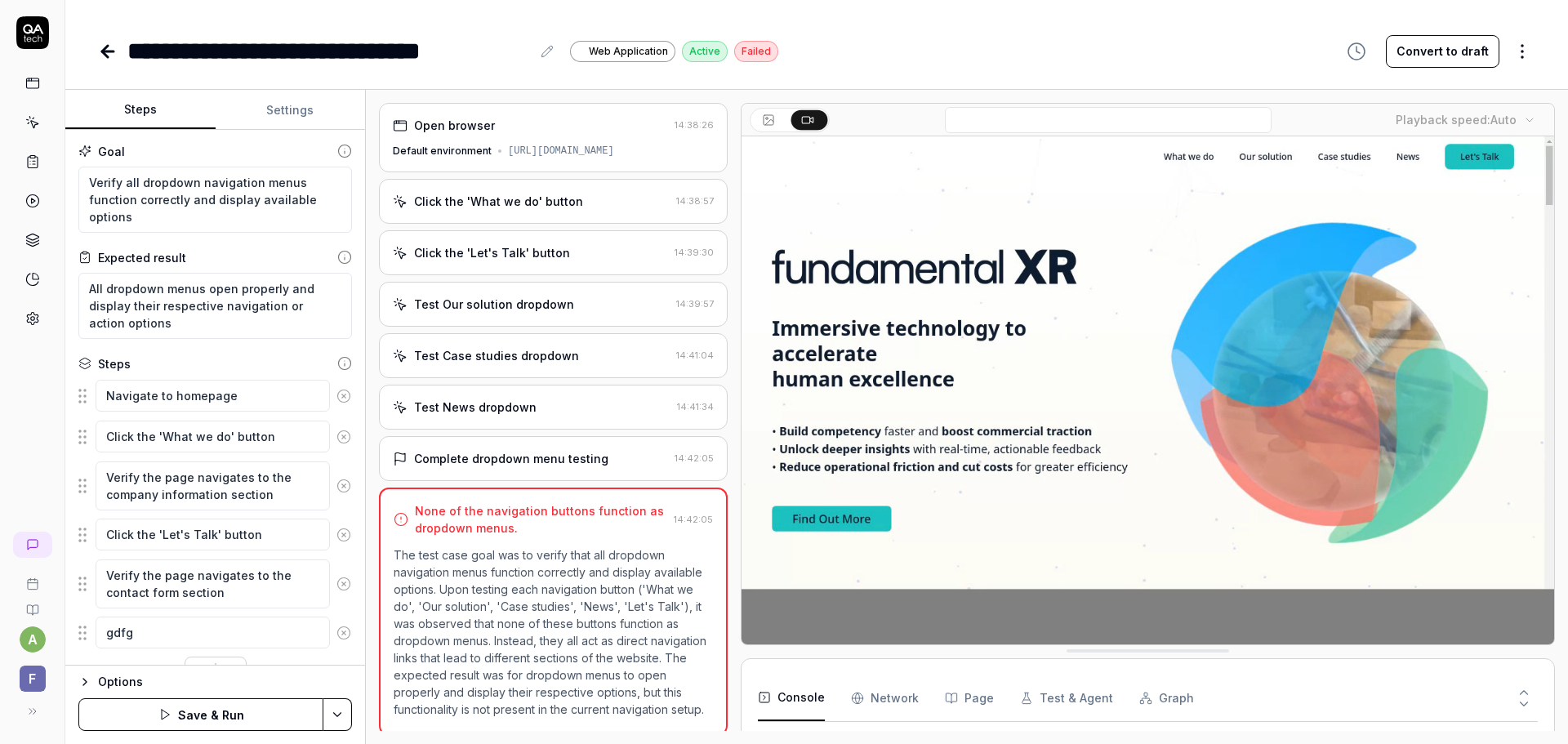
type textarea "*"
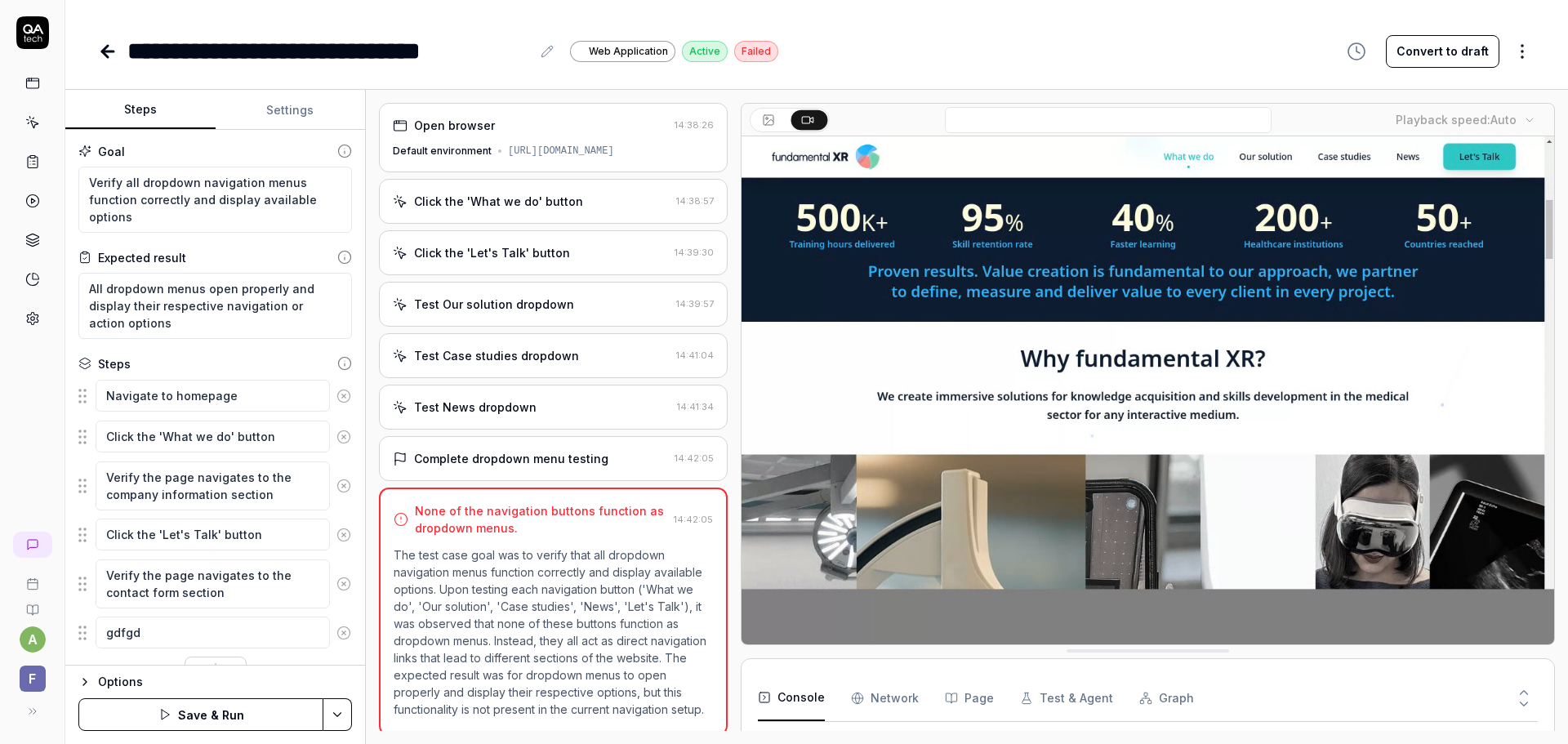
type textarea "gdfgd"
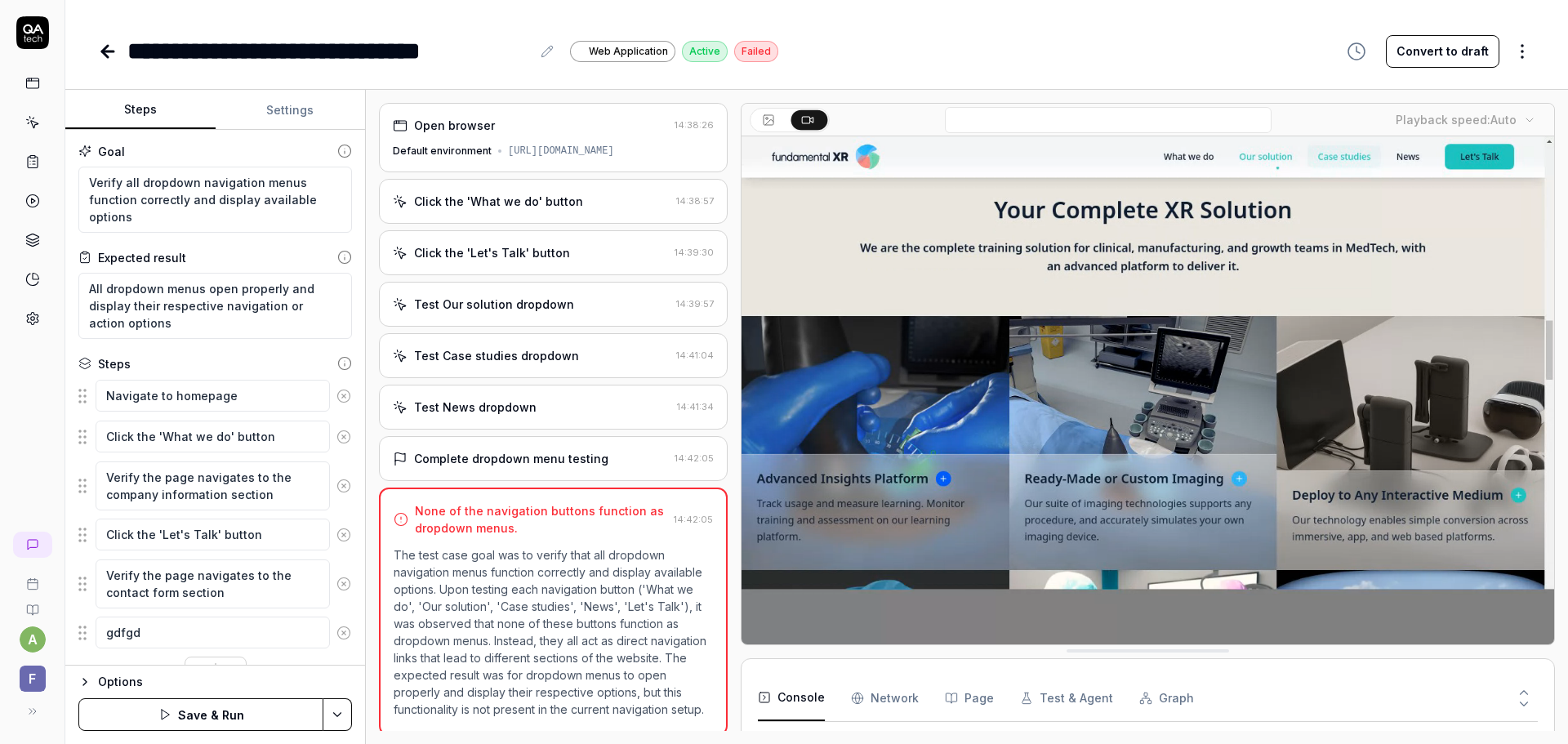
click at [336, 631] on icon at bounding box center [343, 633] width 15 height 15
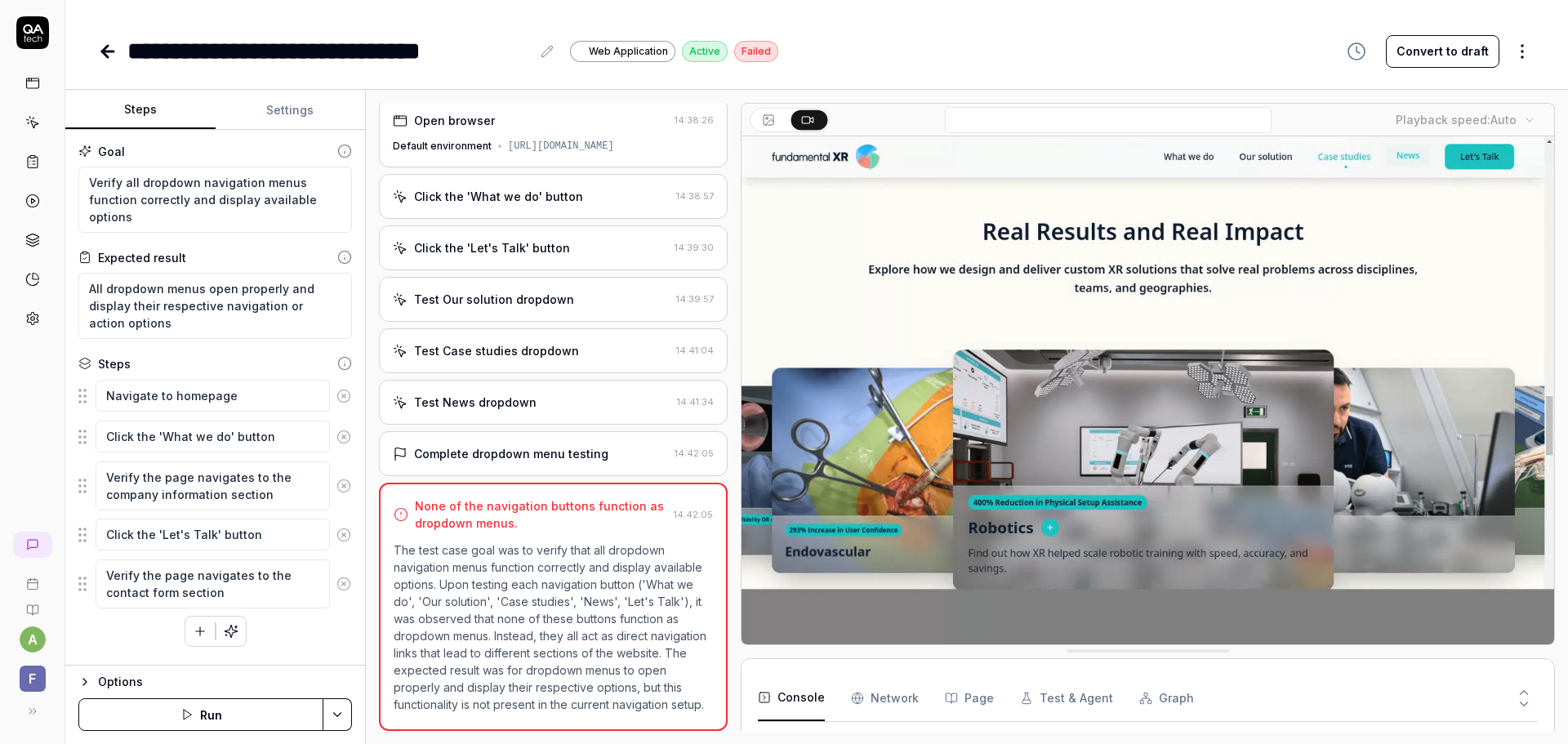
scroll to position [22, 0]
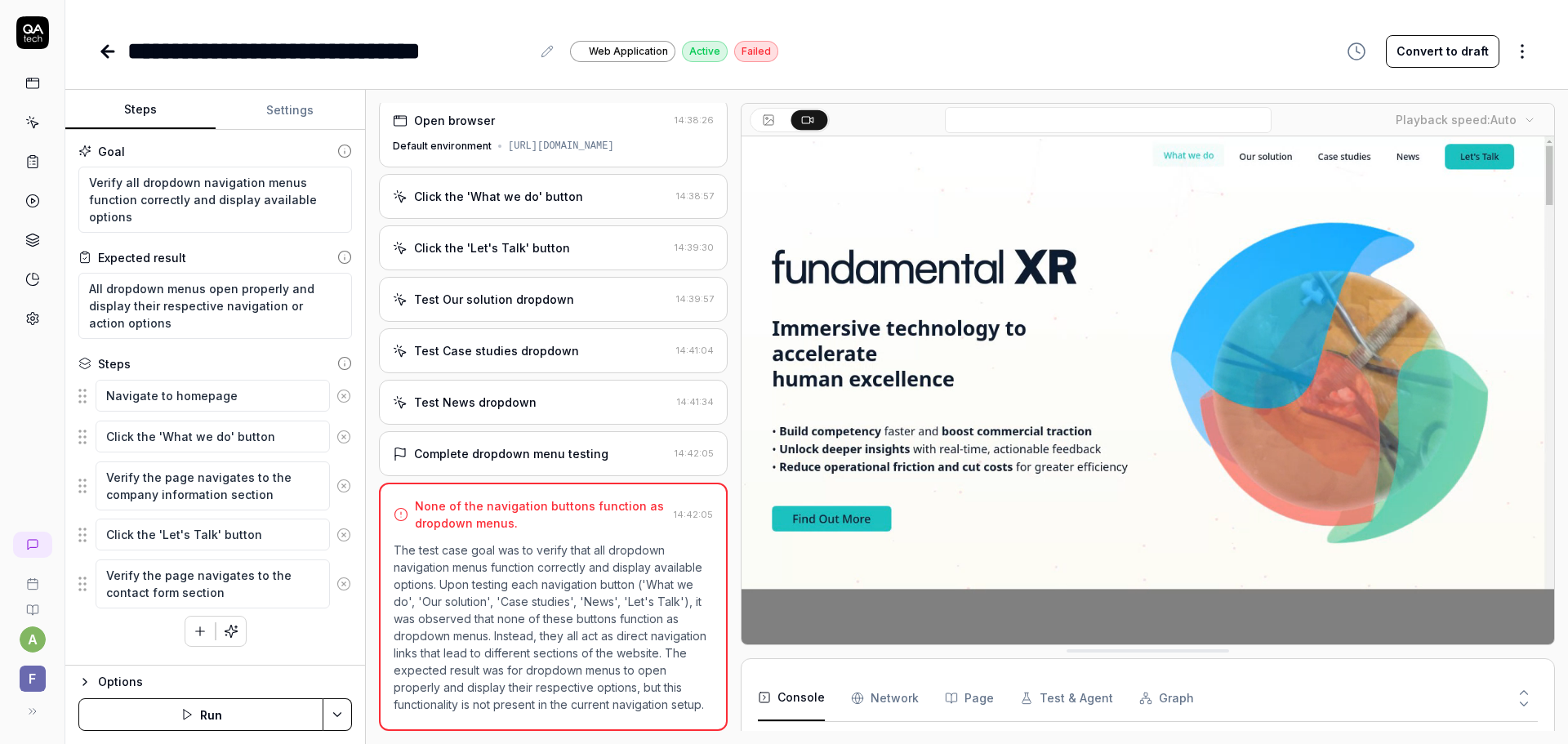
click at [104, 46] on icon at bounding box center [108, 52] width 20 height 20
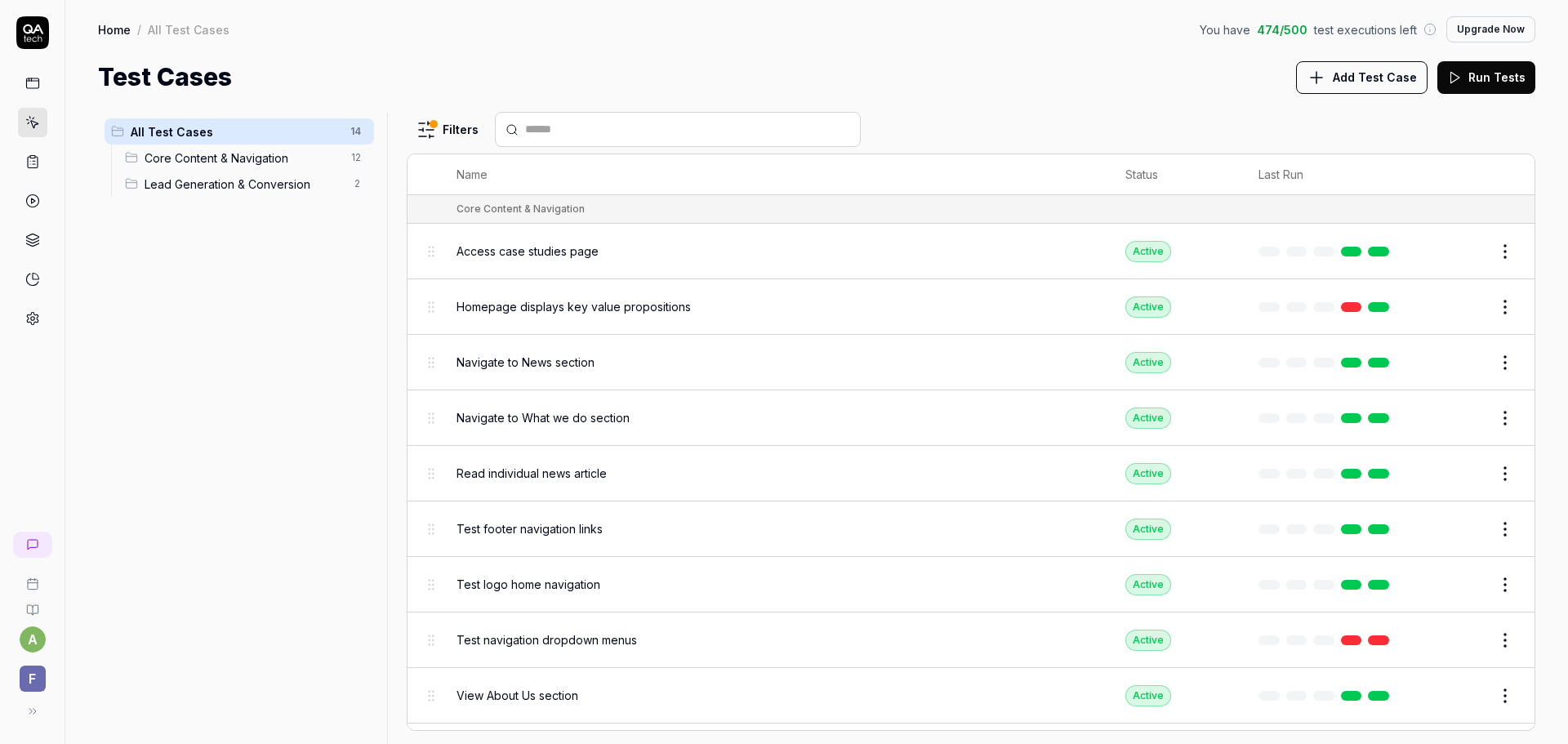
click at [193, 28] on div "All Test Cases" at bounding box center [189, 29] width 82 height 16
click at [109, 29] on link "Home" at bounding box center [114, 29] width 33 height 16
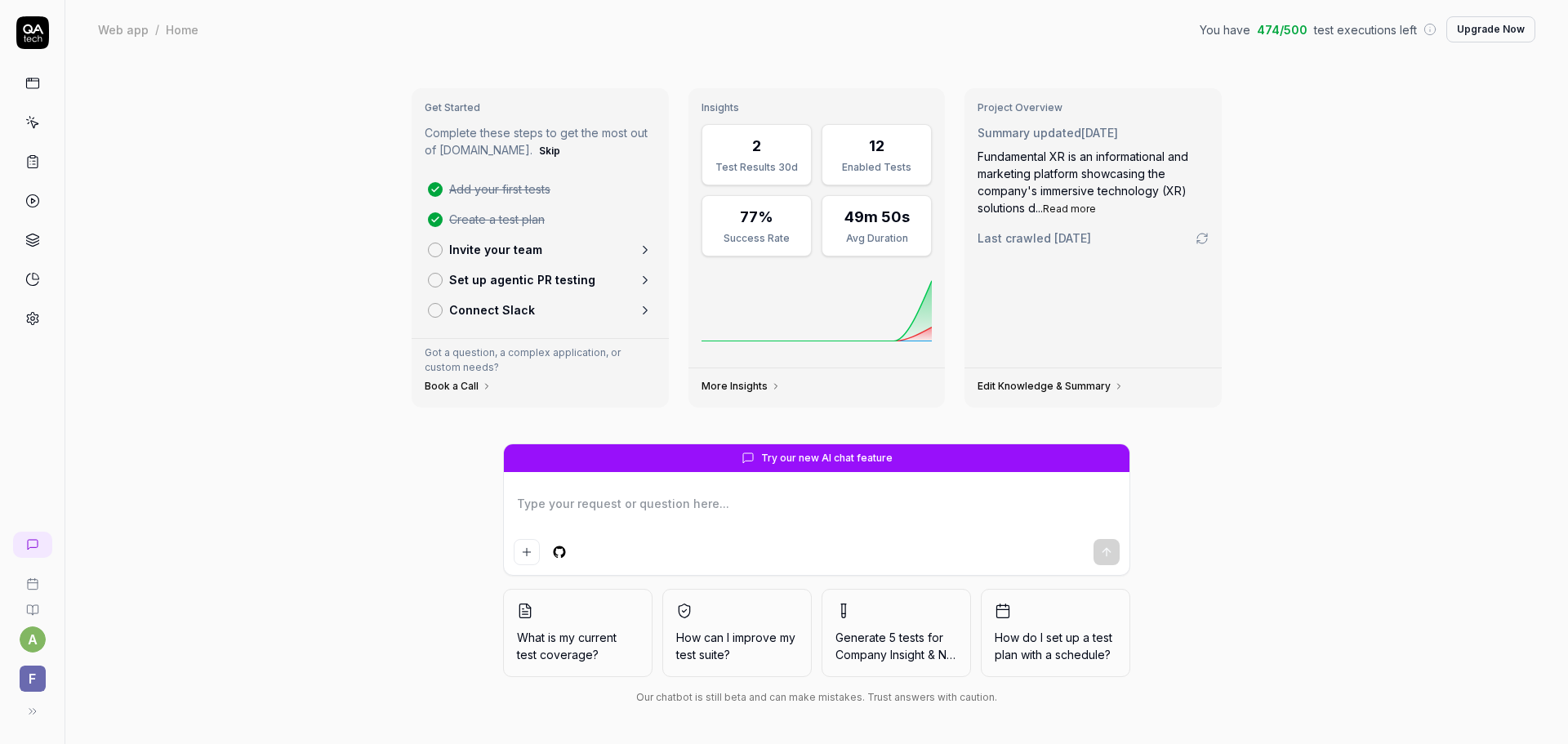
click at [1486, 31] on button "Upgrade Now" at bounding box center [1491, 29] width 89 height 26
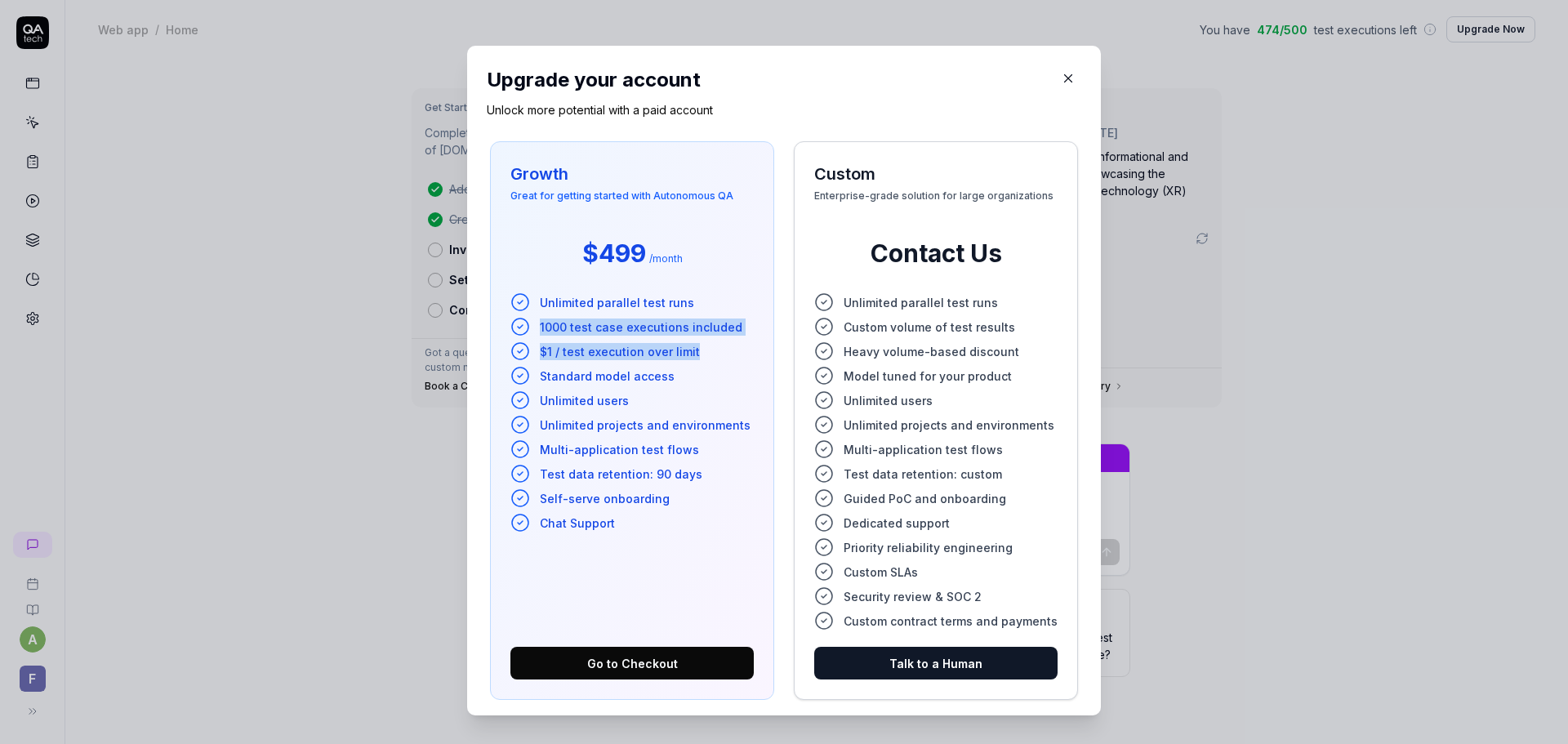
drag, startPoint x: 537, startPoint y: 327, endPoint x: 697, endPoint y: 343, distance: 160.8
click at [697, 343] on ul "Unlimited parallel test runs 1000 test case executions included $1 / test execu…" at bounding box center [632, 412] width 243 height 240
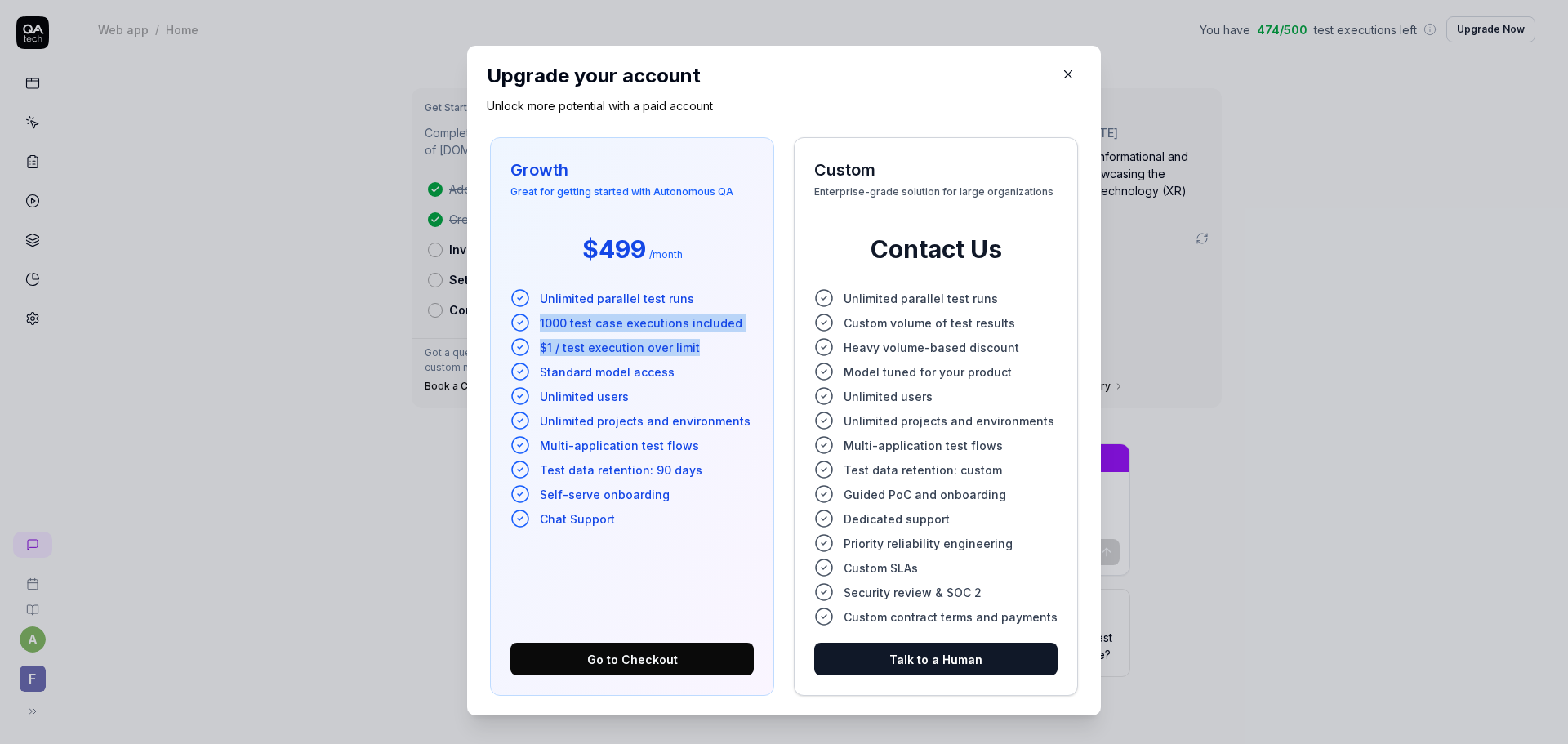
scroll to position [7, 0]
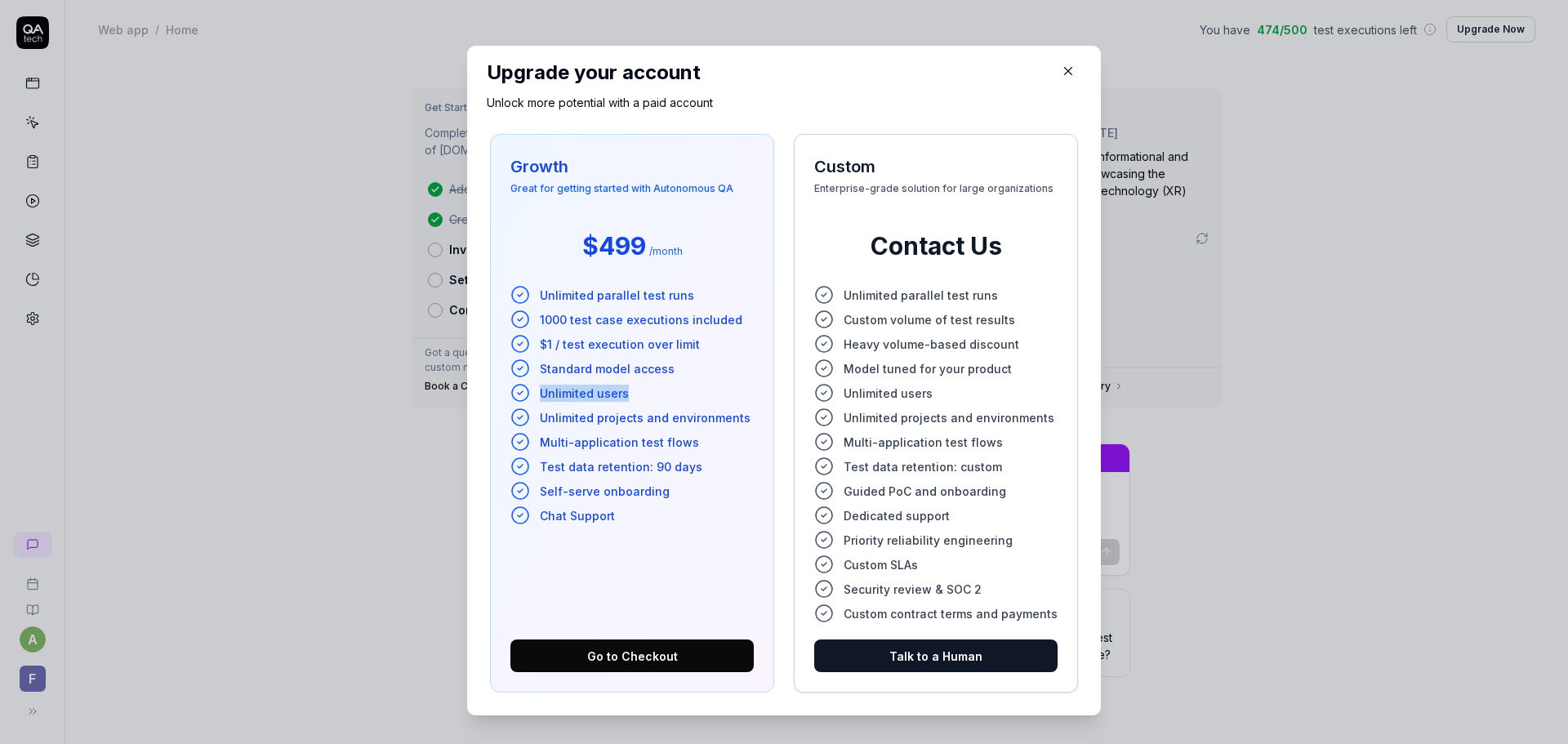
drag, startPoint x: 630, startPoint y: 401, endPoint x: 532, endPoint y: 394, distance: 98.2
click at [532, 394] on li "Unlimited users" at bounding box center [632, 393] width 243 height 20
click at [627, 429] on ul "Unlimited parallel test runs 1000 test case executions included $1 / test execu…" at bounding box center [632, 405] width 243 height 240
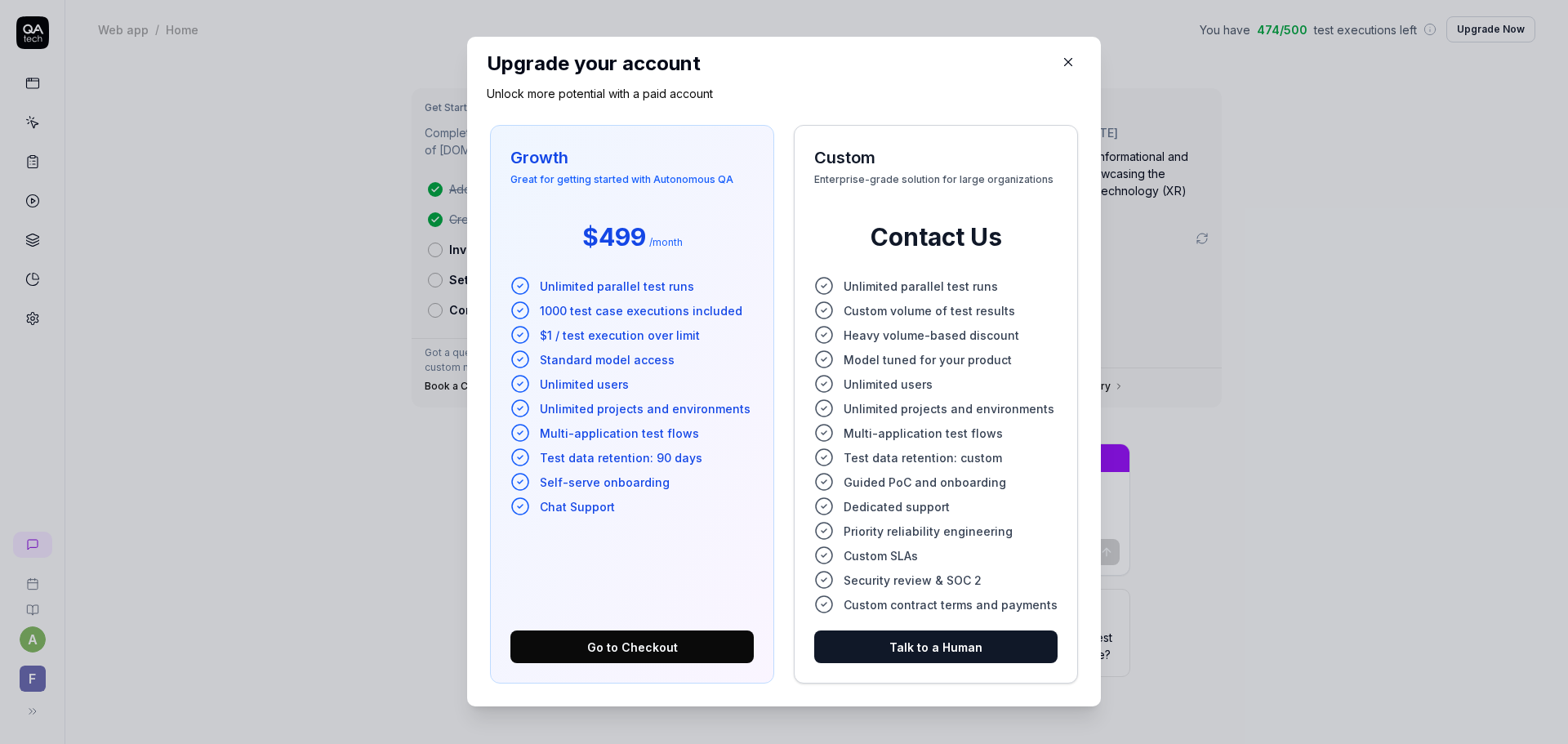
scroll to position [17, 0]
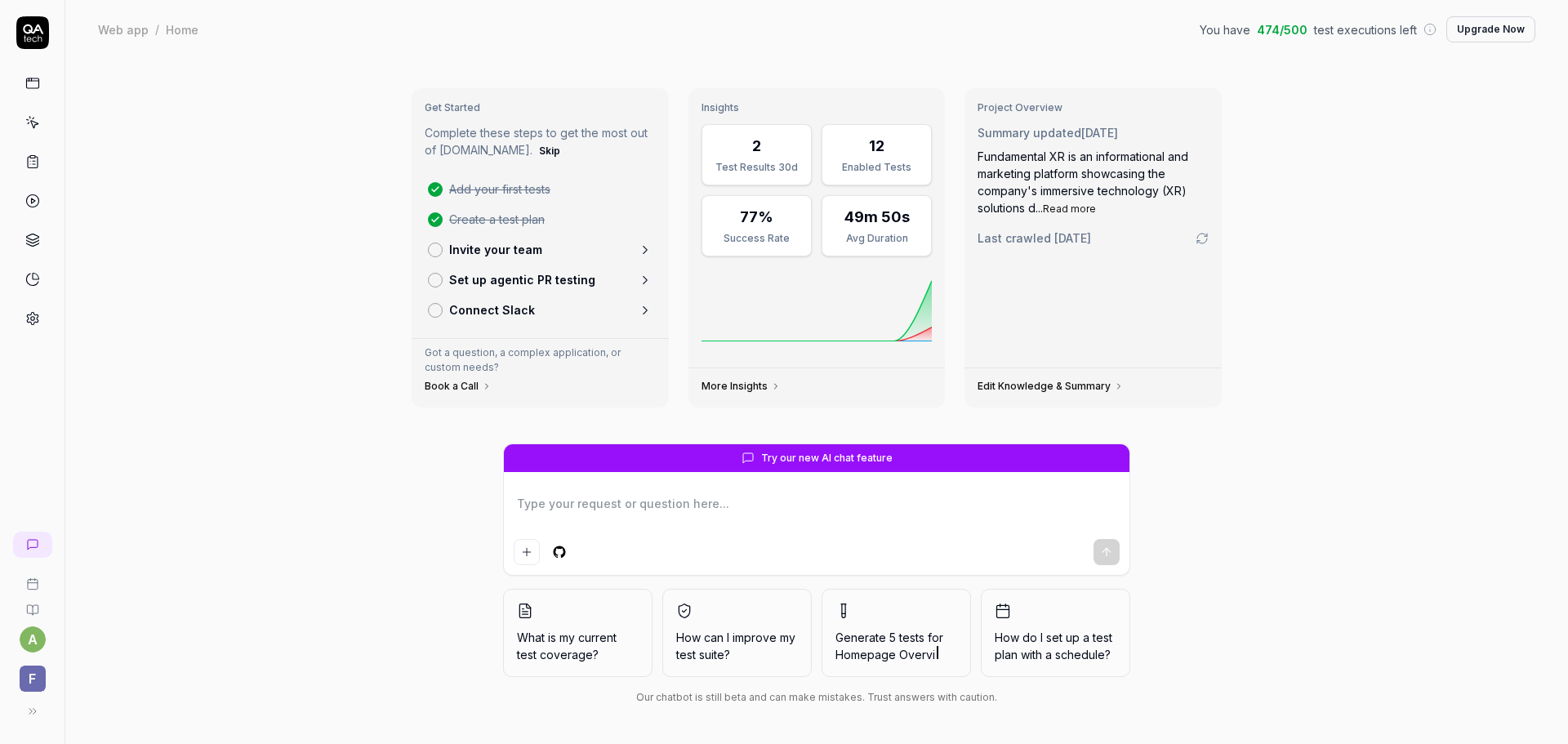
click at [48, 45] on icon at bounding box center [33, 33] width 33 height 33
drag, startPoint x: 1317, startPoint y: 34, endPoint x: 1241, endPoint y: 37, distance: 76.1
click at [1241, 37] on div "You have 474 / 500 test executions left" at bounding box center [1317, 29] width 237 height 17
click at [813, 44] on div "Web app / Home You have 474 / 500 test executions left Upgrade Now Web app / Ho…" at bounding box center [816, 29] width 1503 height 59
drag, startPoint x: 1272, startPoint y: 31, endPoint x: 1262, endPoint y: 32, distance: 10.0
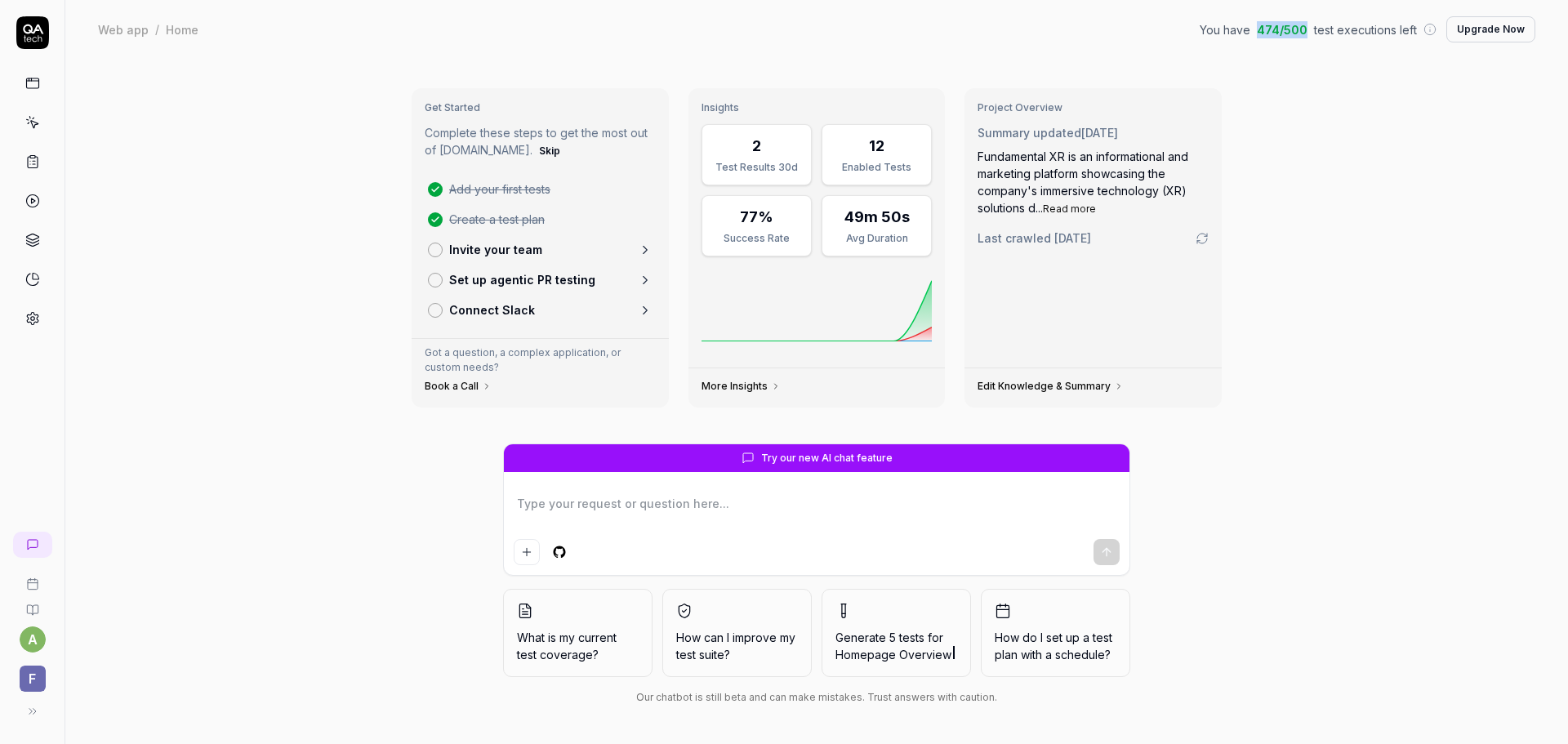
click at [1262, 32] on div "You have 474 / 500 test executions left" at bounding box center [1317, 29] width 237 height 17
click at [32, 30] on icon at bounding box center [33, 29] width 20 height 10
click at [34, 86] on icon at bounding box center [33, 84] width 15 height 15
click at [33, 85] on icon at bounding box center [33, 84] width 15 height 15
click at [36, 85] on icon at bounding box center [33, 84] width 15 height 15
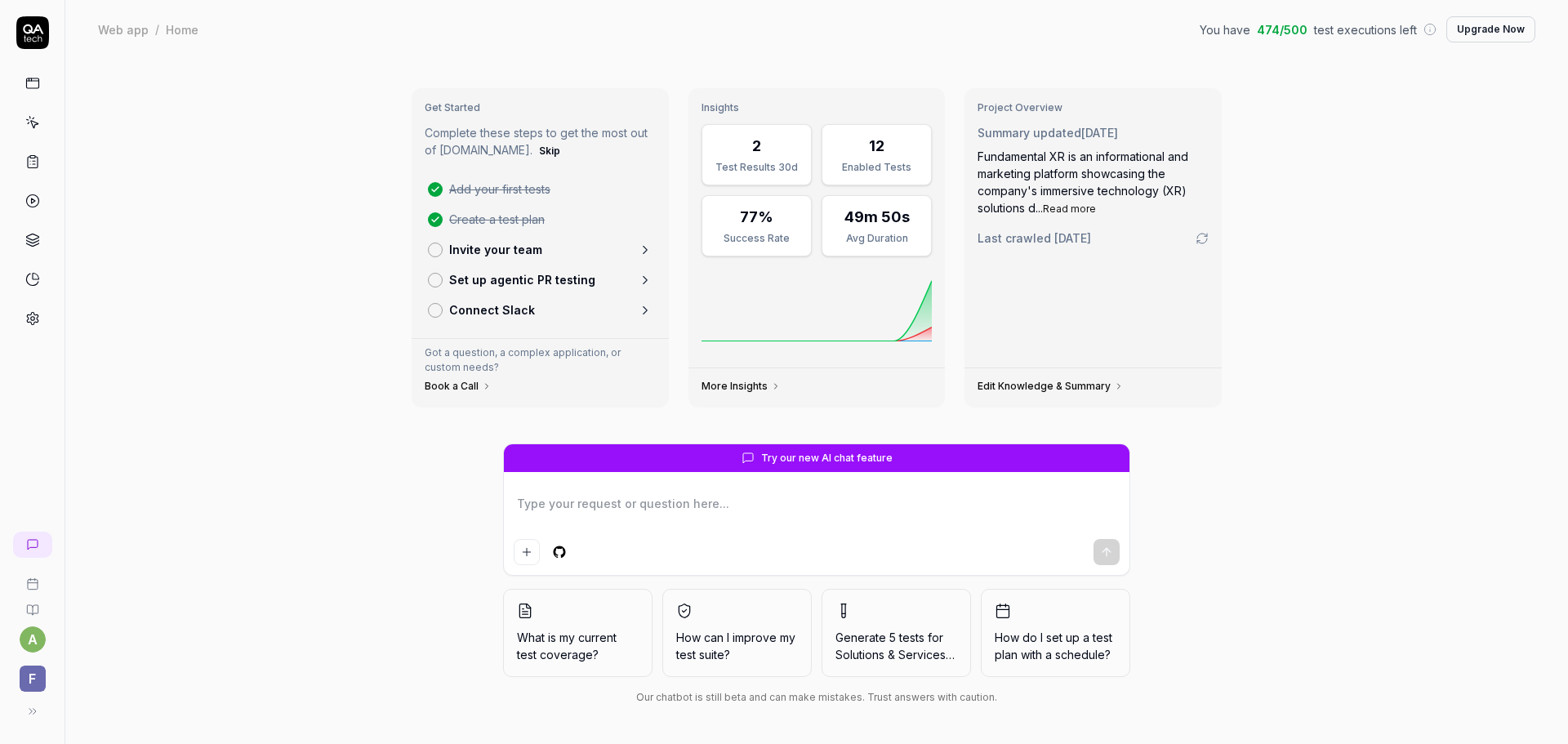
click at [35, 281] on icon at bounding box center [33, 279] width 15 height 15
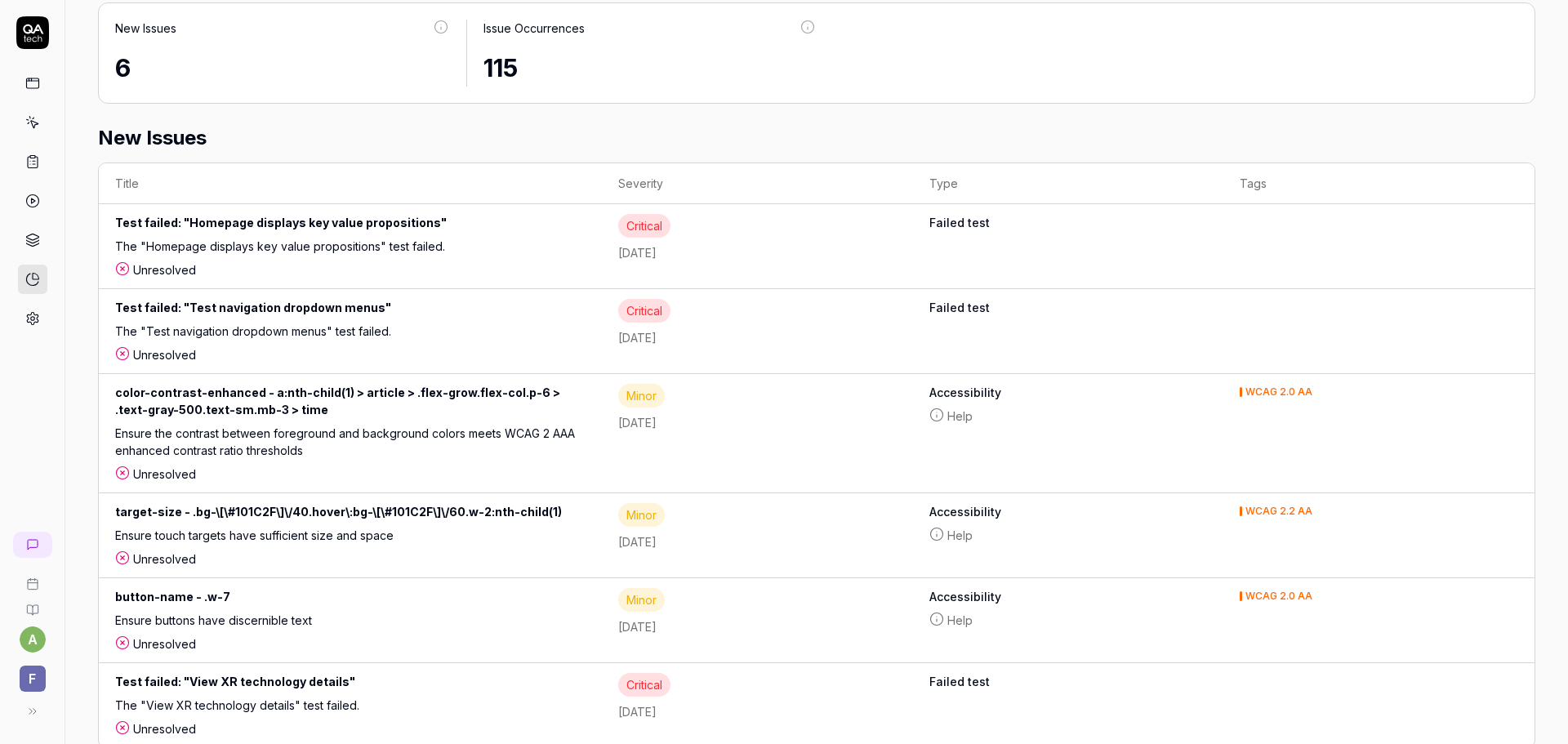
scroll to position [900, 0]
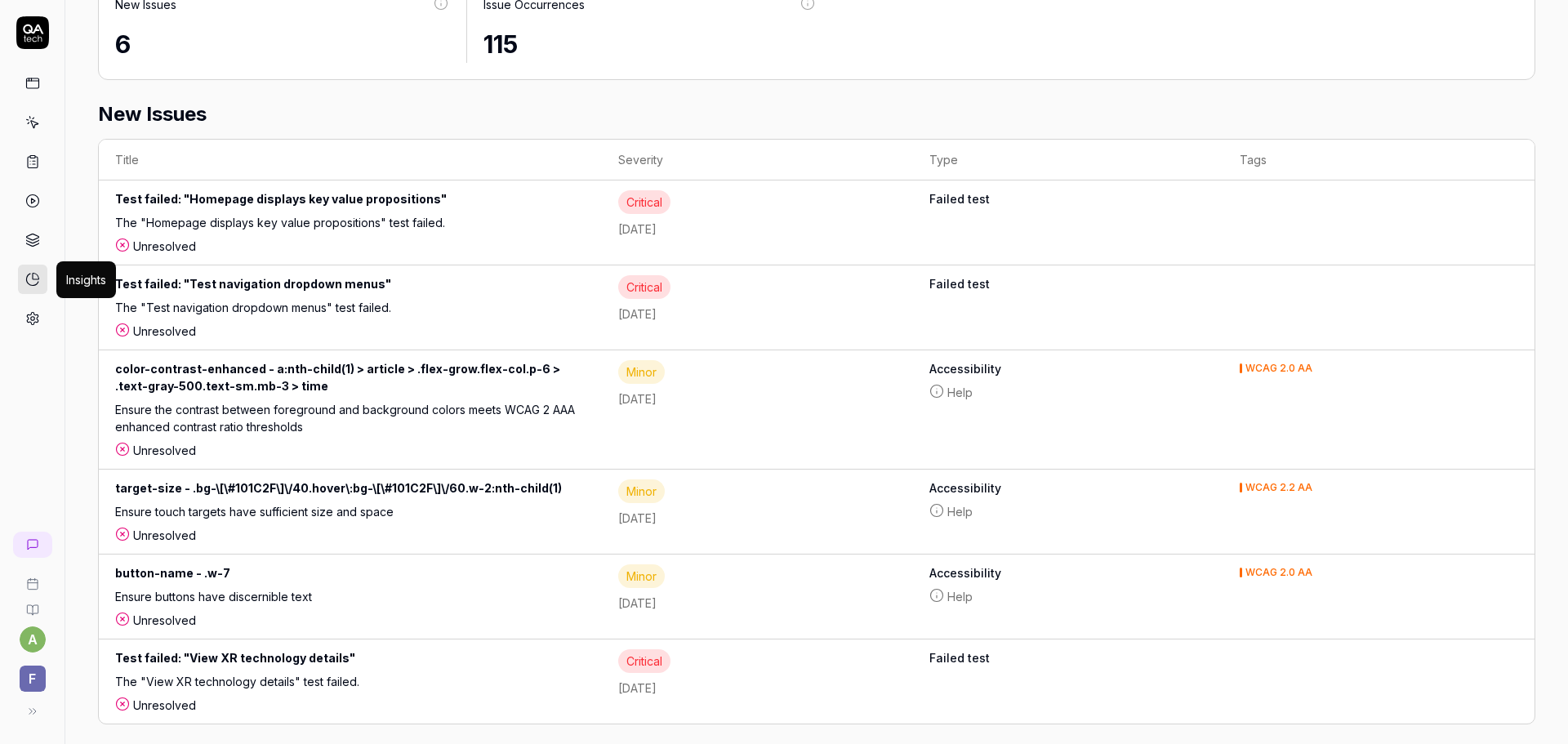
click at [375, 375] on div "color-contrast-enhanced - a:nth-child(1) > article > .flex-grow.flex-col.p-6 > …" at bounding box center [350, 381] width 470 height 41
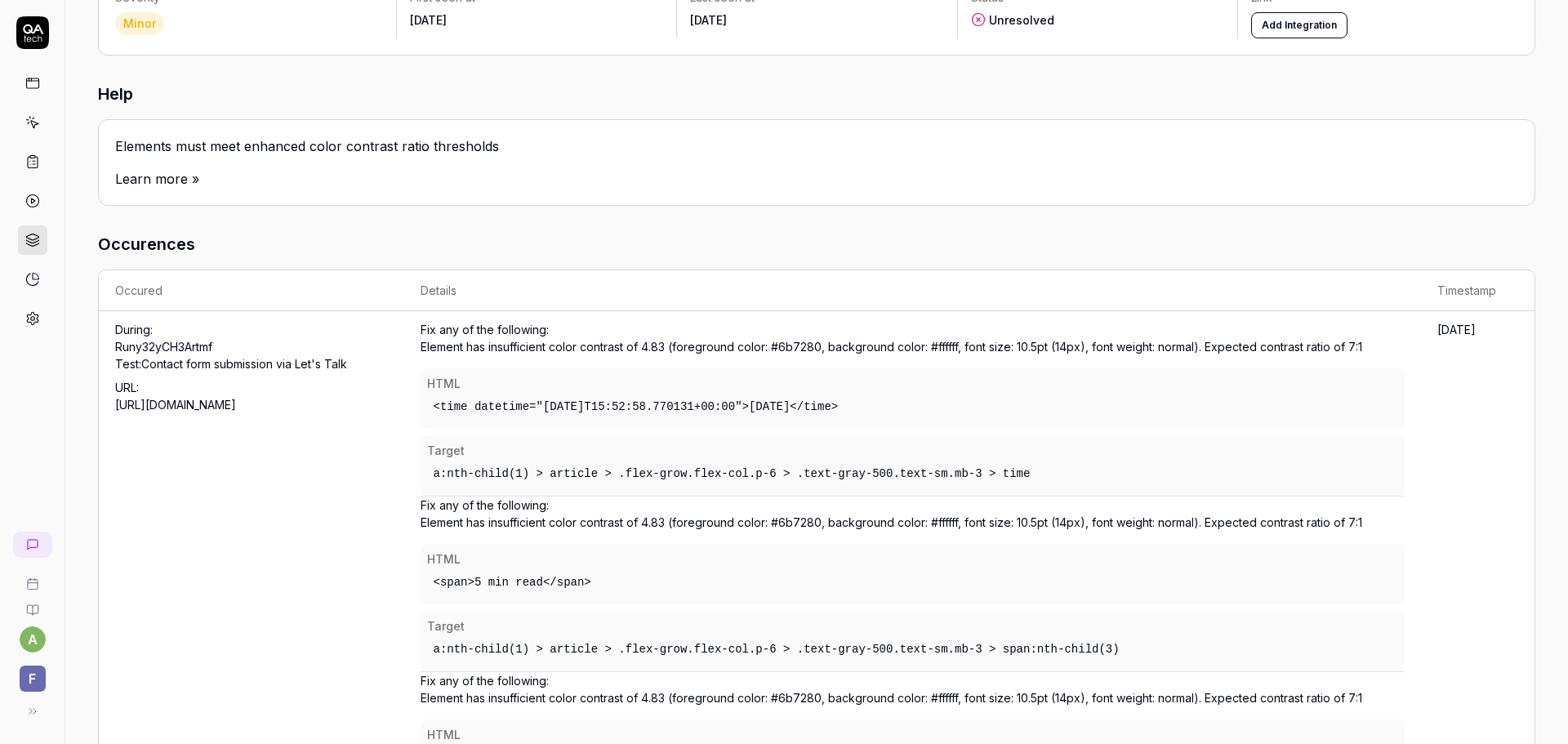
scroll to position [245, 0]
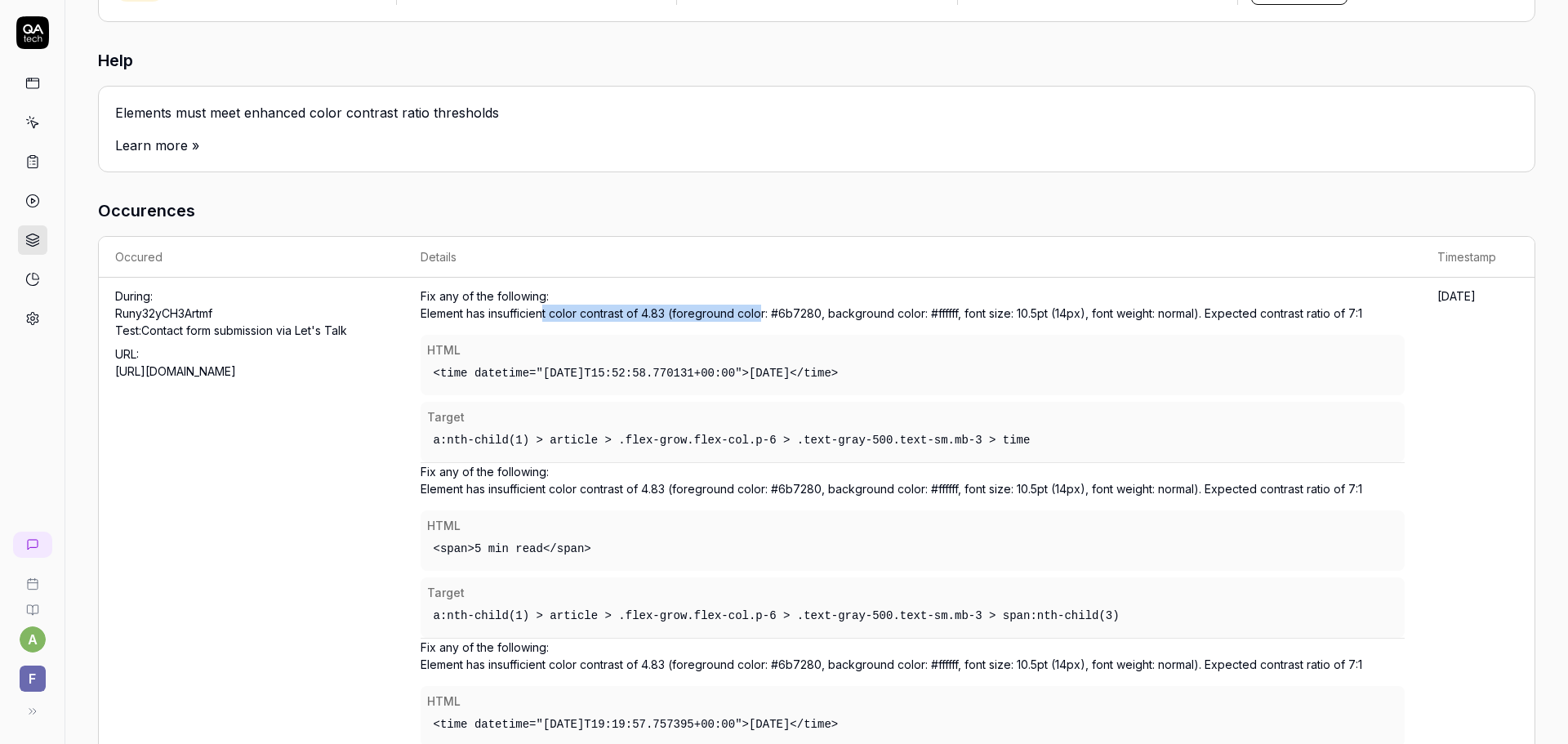
drag, startPoint x: 536, startPoint y: 317, endPoint x: 750, endPoint y: 325, distance: 214.1
click at [750, 325] on div "Fix any of the following: Element has insufficient color contrast of 4.83 (fore…" at bounding box center [912, 375] width 984 height 175
drag, startPoint x: 1243, startPoint y: 310, endPoint x: 1369, endPoint y: 332, distance: 127.9
click at [1369, 332] on div "Fix any of the following: Element has insufficient color contrast of 4.83 (fore…" at bounding box center [912, 375] width 984 height 175
click at [1170, 371] on div "<time datetime="[DATE]T15:52:58.770131+00:00">[DATE]</time>" at bounding box center [912, 373] width 971 height 30
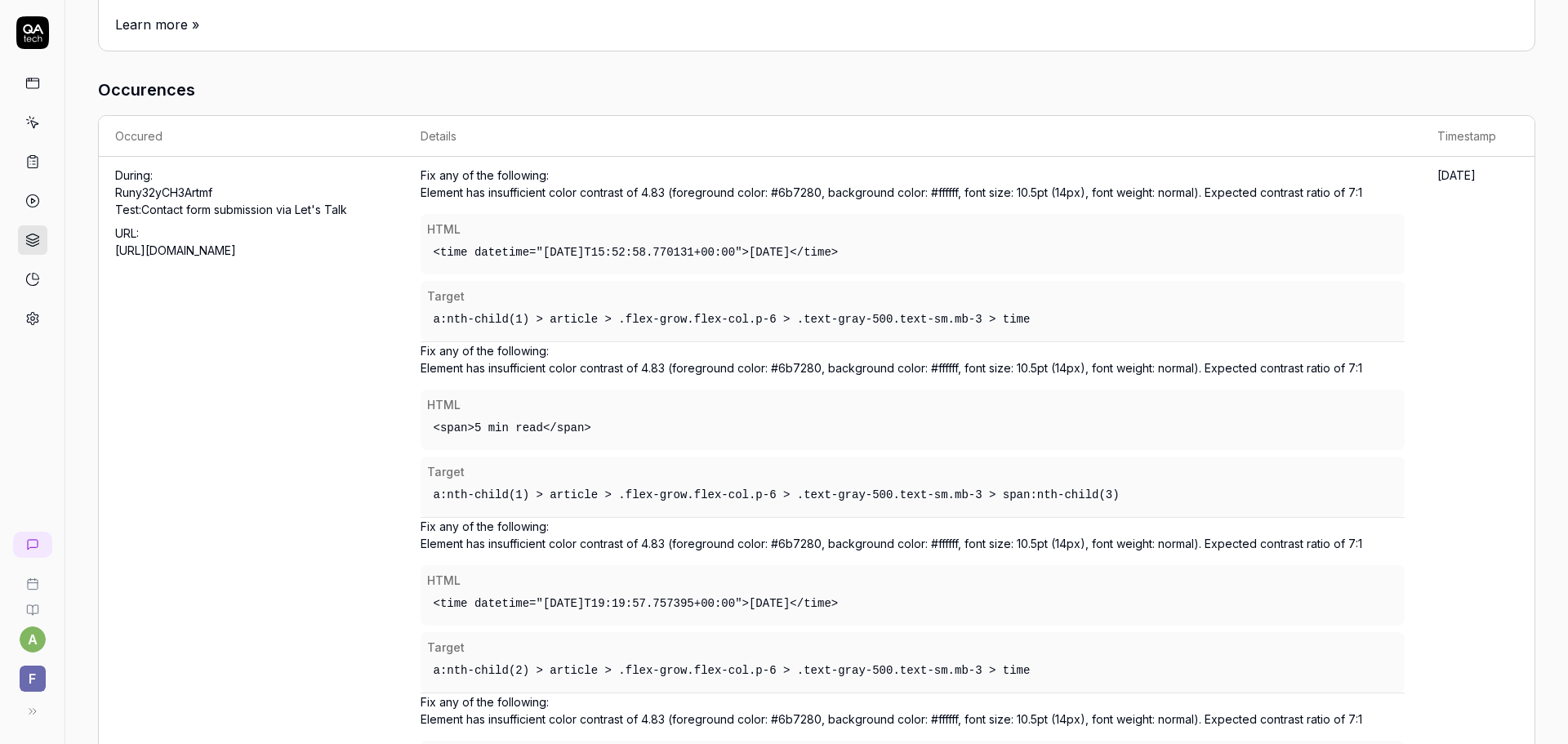
scroll to position [0, 0]
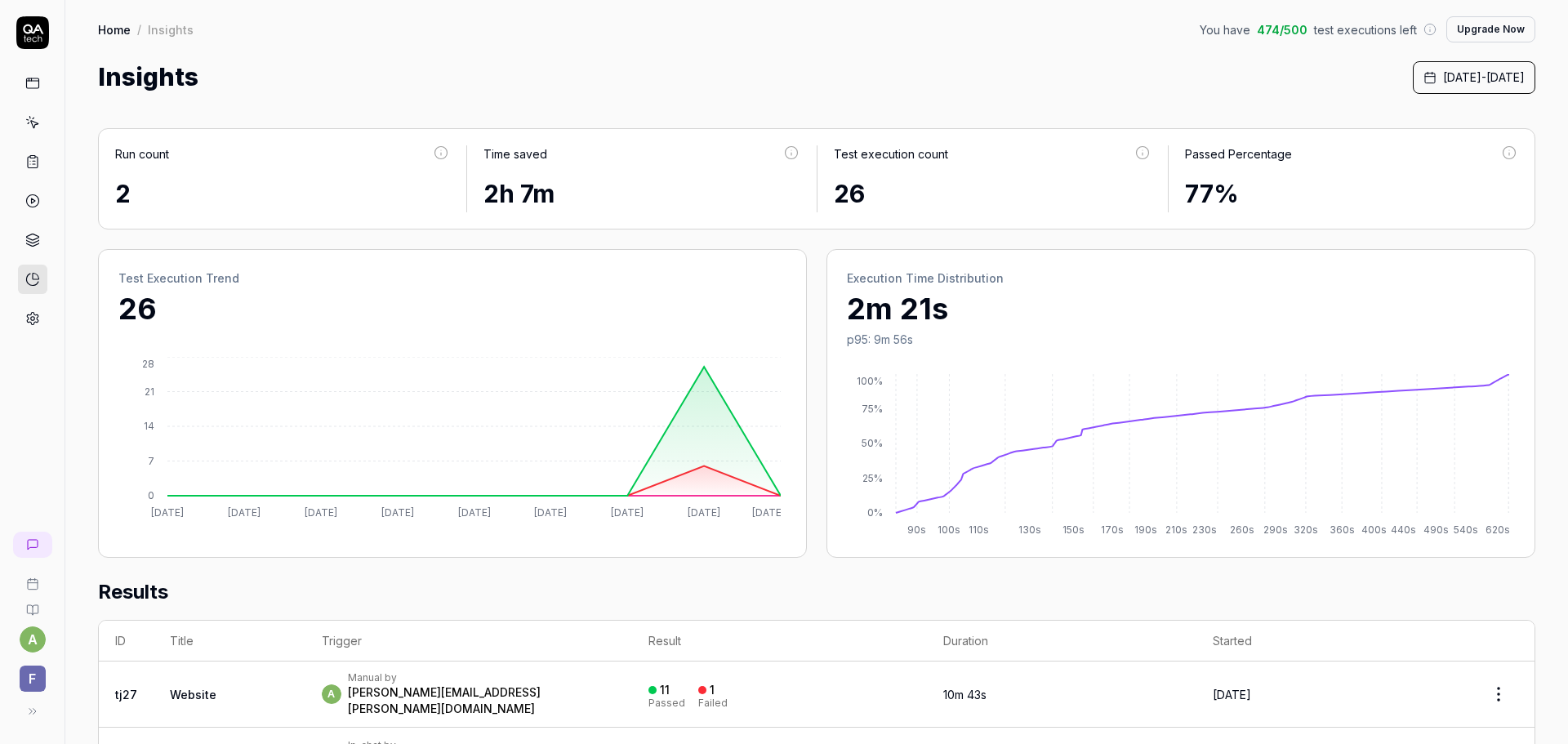
click at [31, 82] on icon at bounding box center [33, 84] width 15 height 15
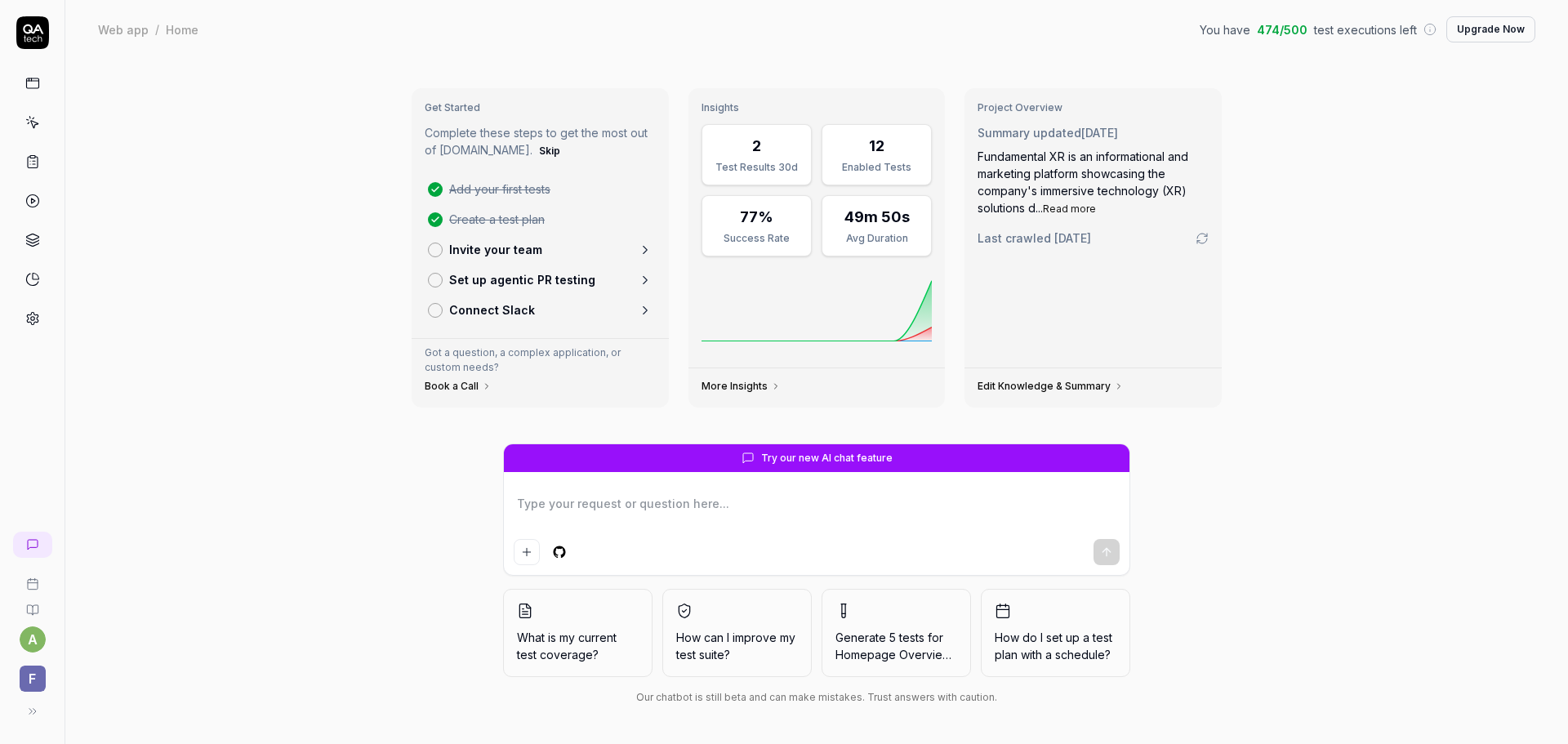
click at [1085, 211] on button "Read more" at bounding box center [1069, 209] width 53 height 15
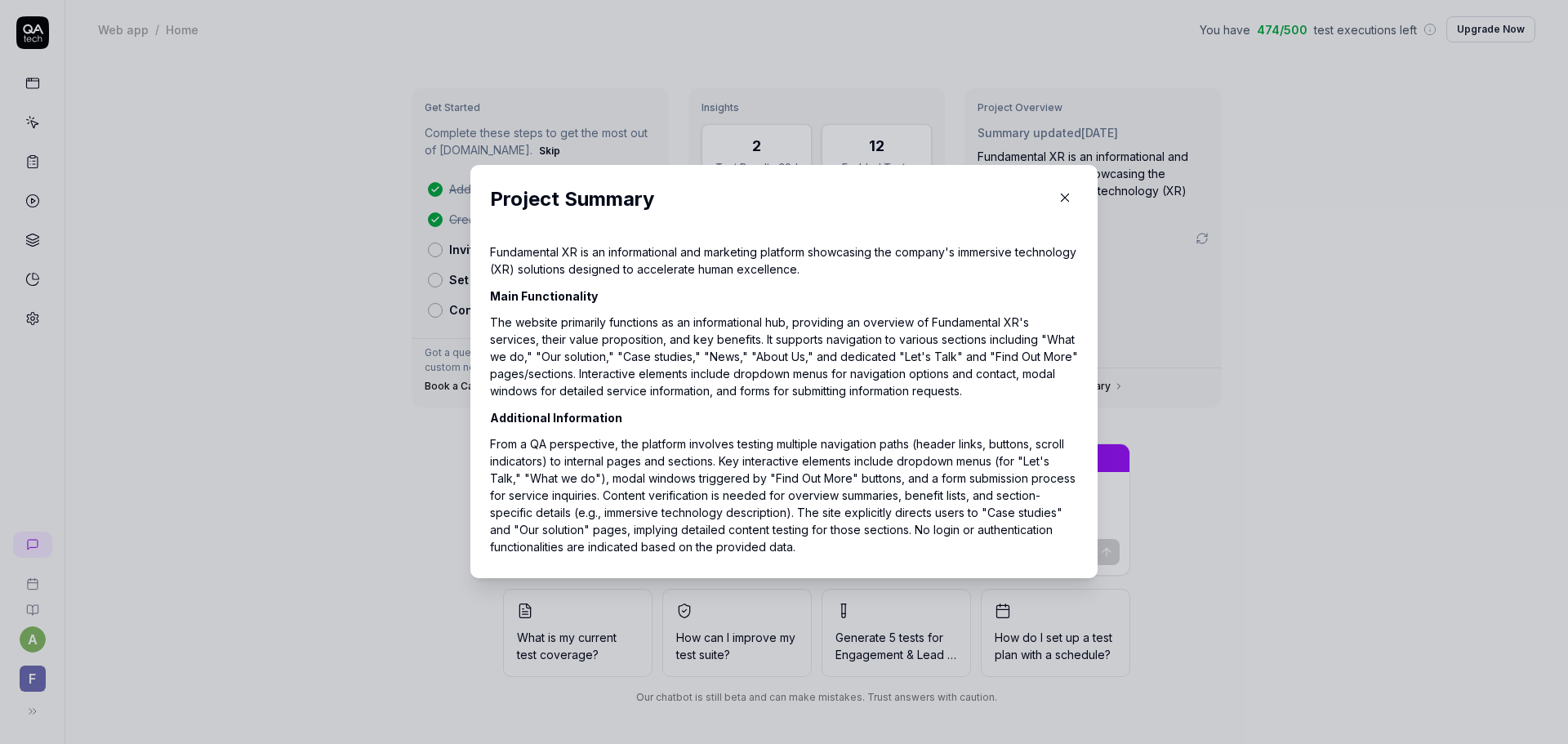
click at [1061, 200] on icon "button" at bounding box center [1065, 198] width 7 height 7
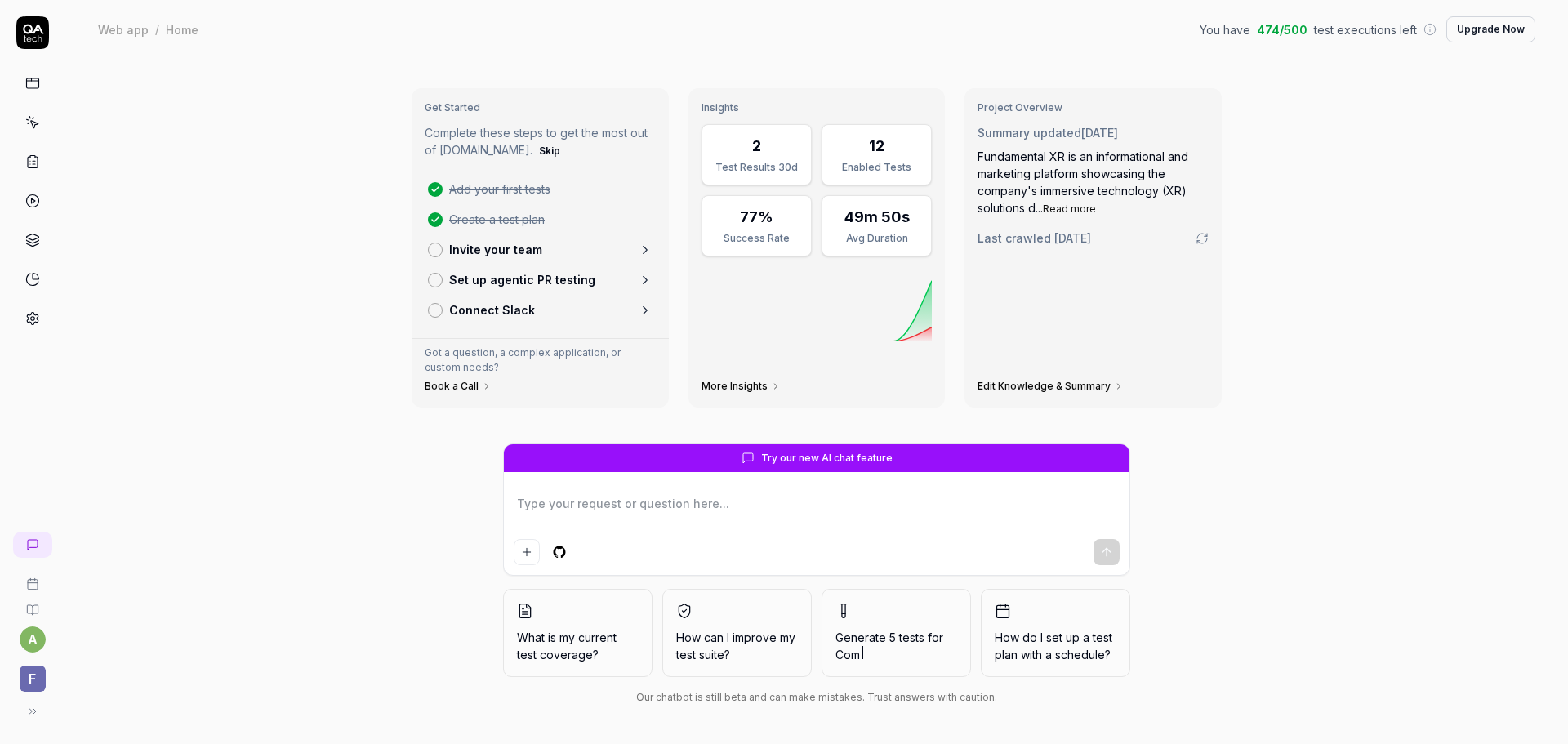
click at [37, 84] on icon at bounding box center [33, 84] width 15 height 15
click at [36, 120] on icon at bounding box center [33, 123] width 15 height 15
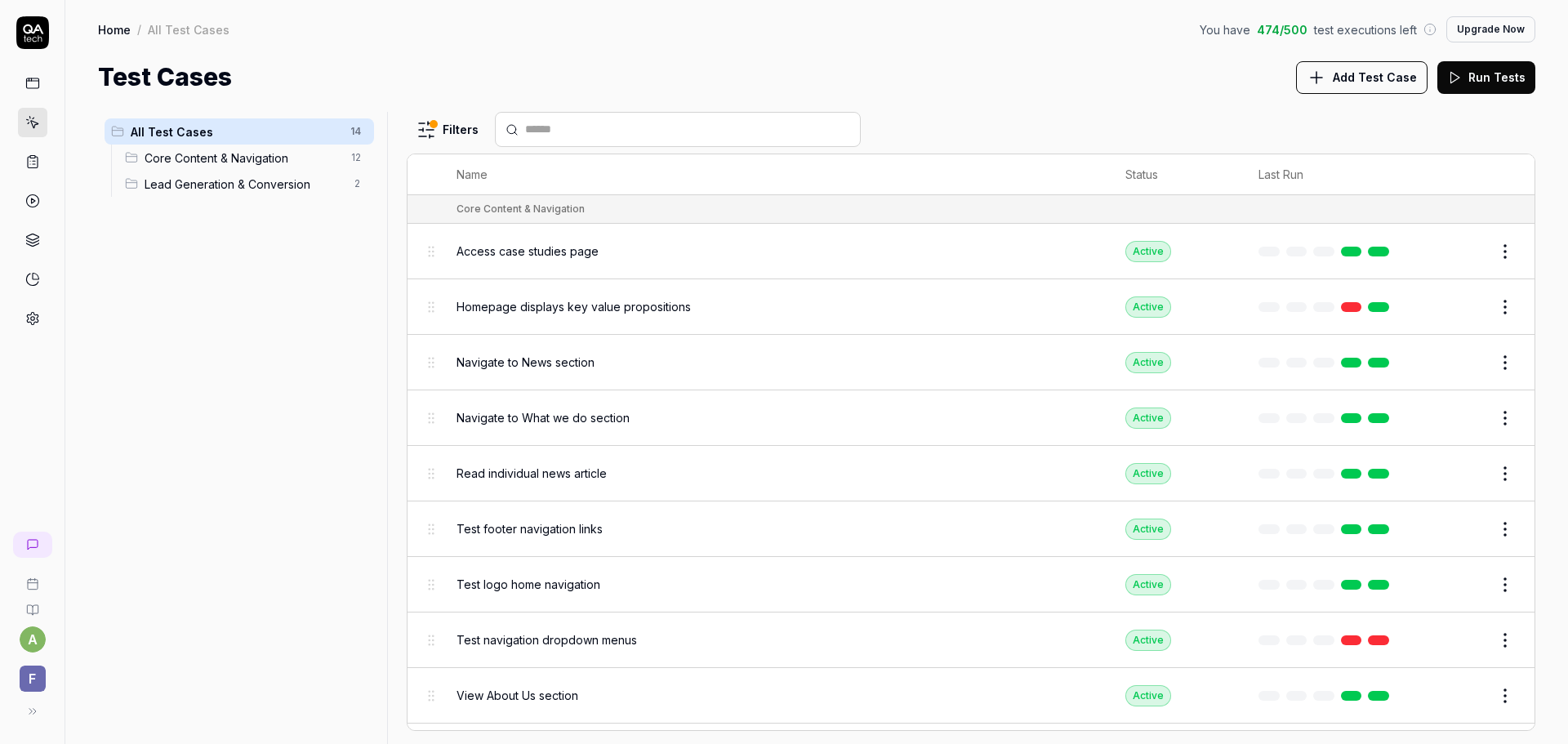
click at [34, 164] on icon at bounding box center [33, 162] width 15 height 15
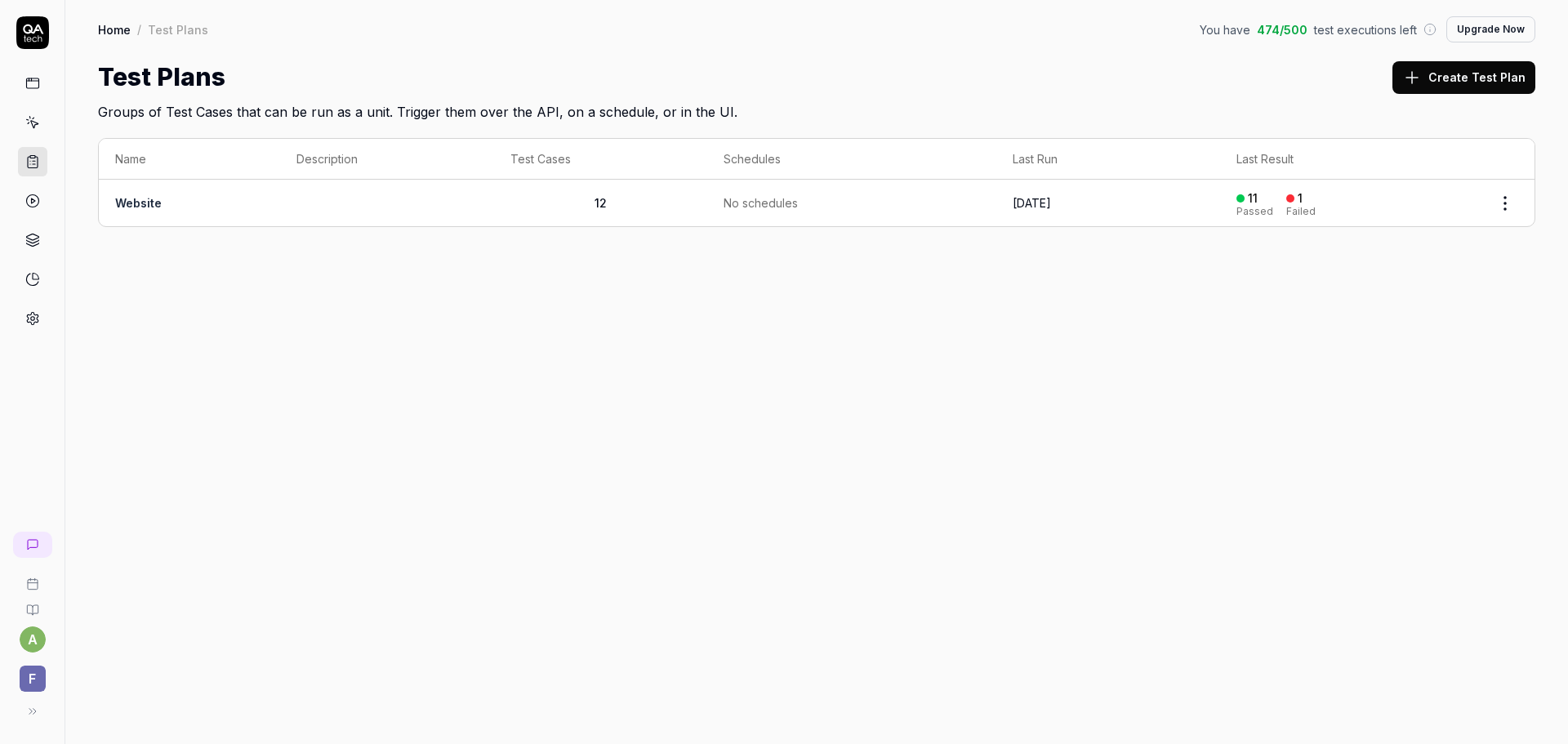
click at [35, 81] on icon at bounding box center [32, 81] width 12 height 0
click at [34, 126] on icon at bounding box center [33, 123] width 15 height 15
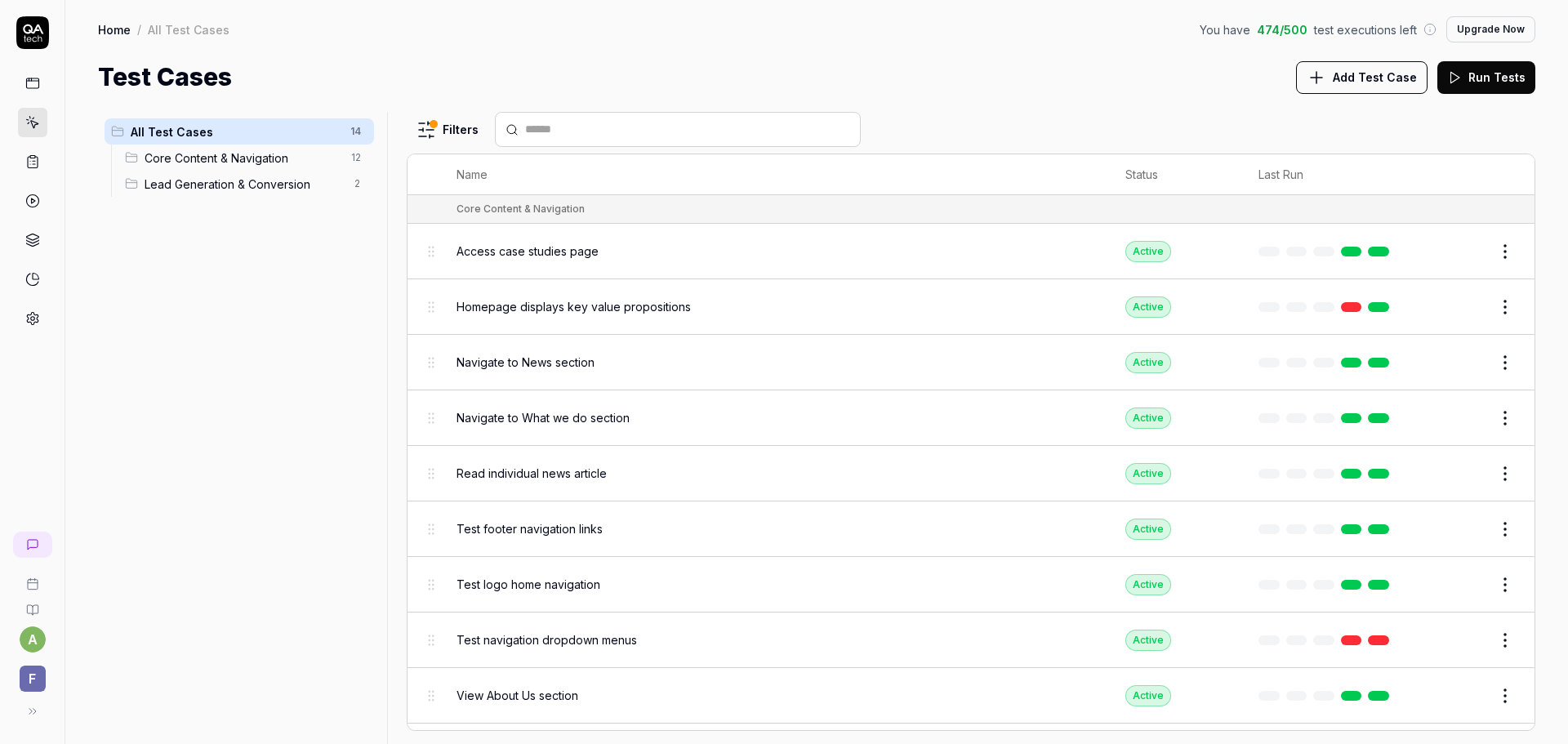
click at [1448, 255] on button "Edit" at bounding box center [1465, 252] width 39 height 26
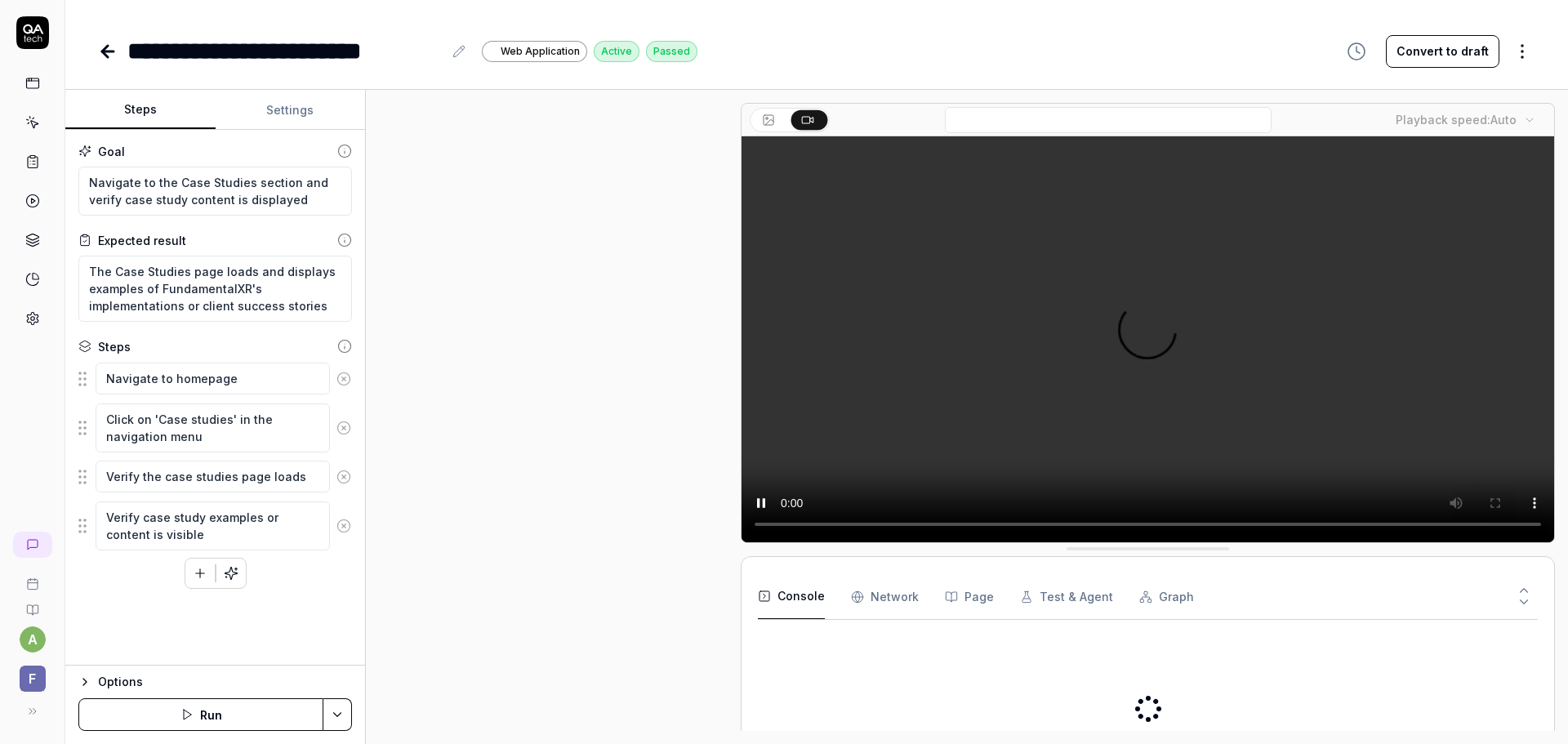
scroll to position [184, 0]
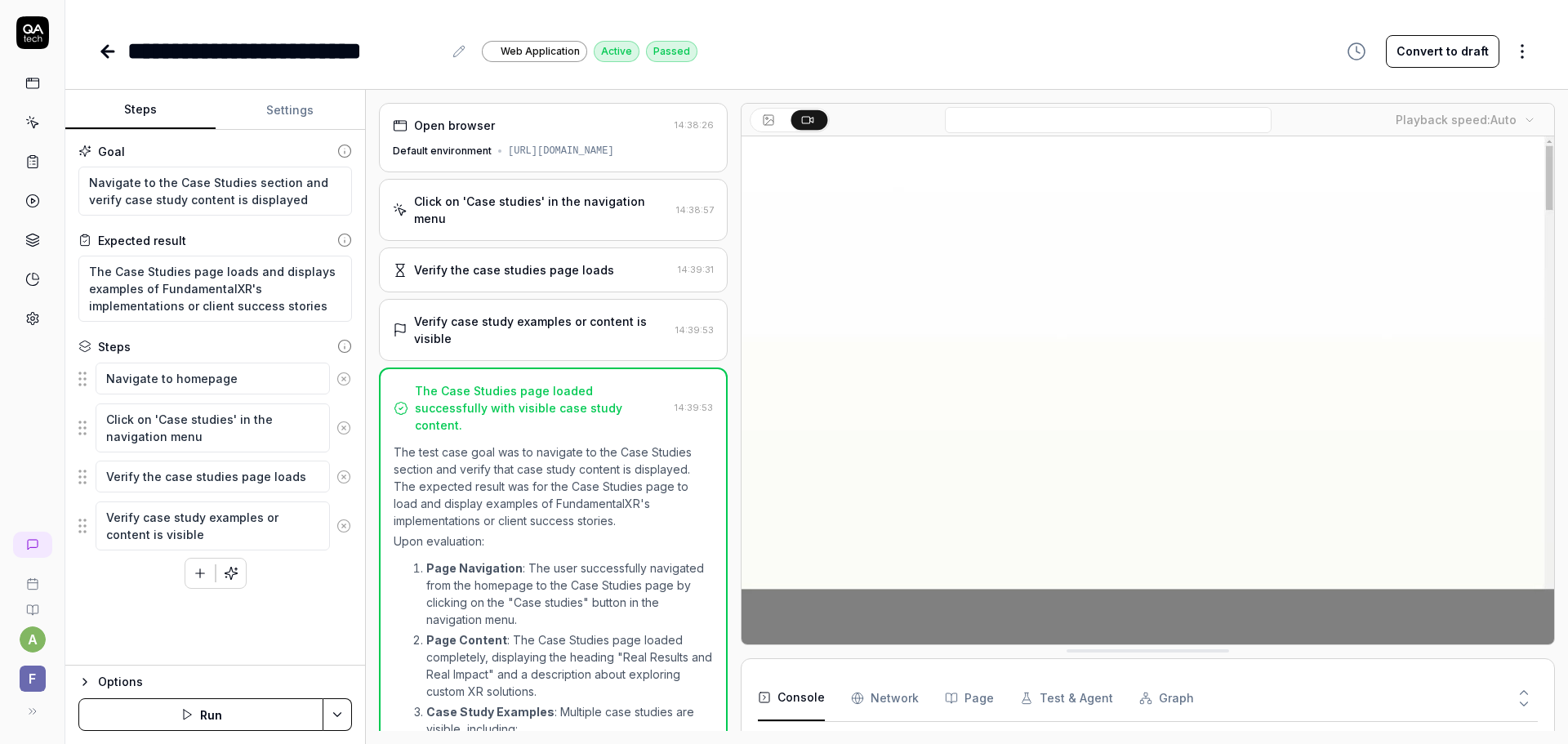
click at [35, 35] on icon at bounding box center [33, 33] width 33 height 33
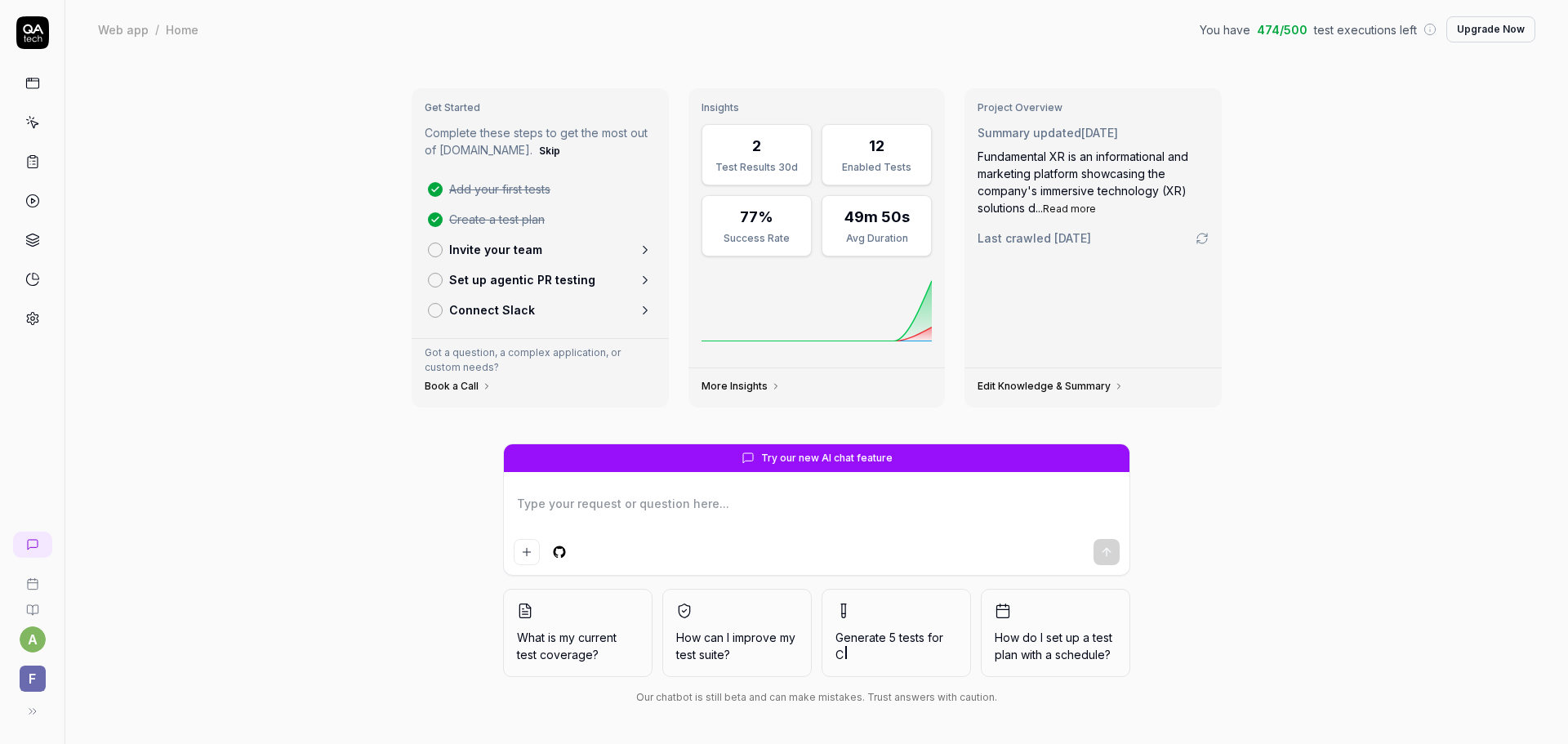
type textarea "*"
click at [28, 116] on icon at bounding box center [33, 123] width 15 height 15
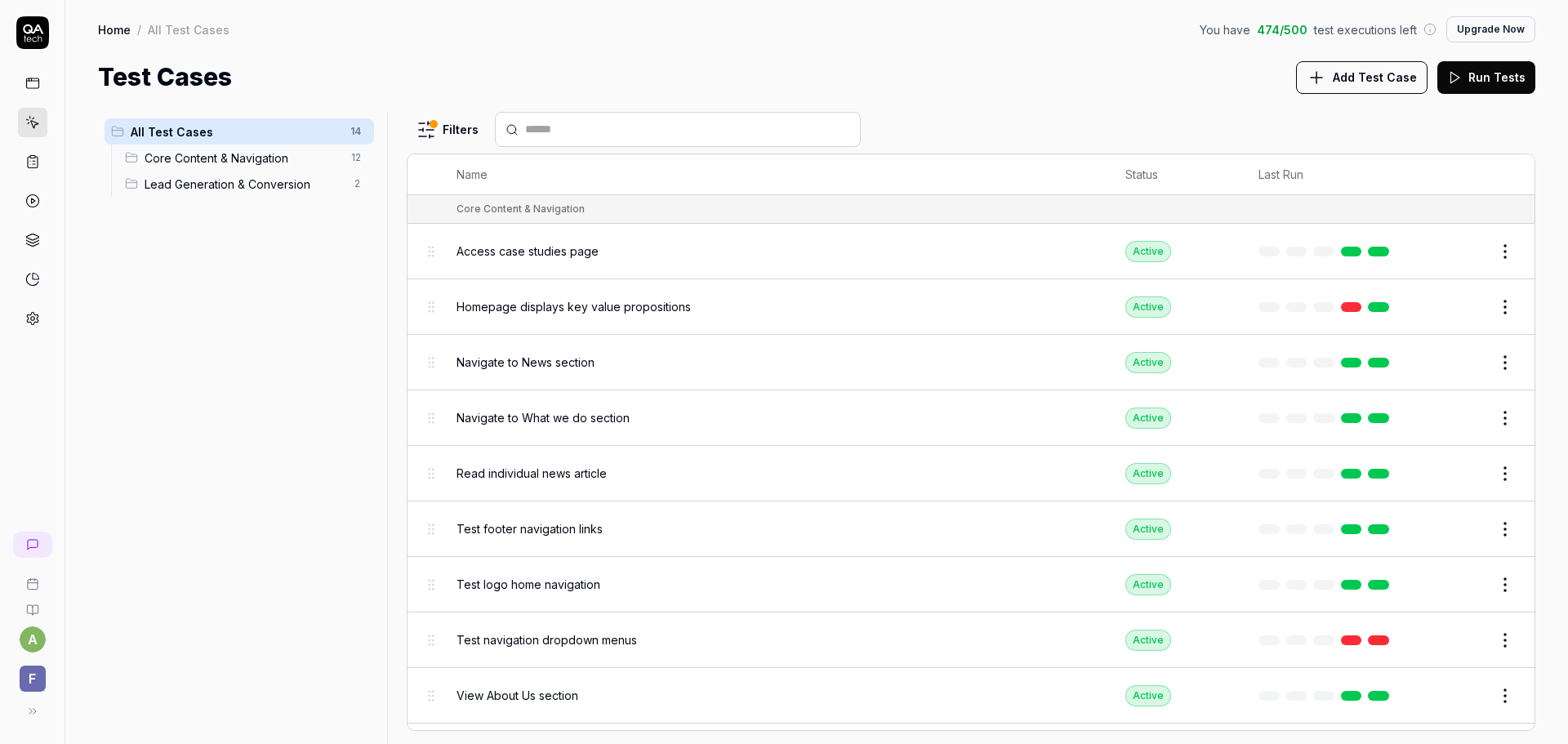
click at [989, 58] on div "Home / All Test Cases You have 474 / 500 test executions left Upgrade Now Home …" at bounding box center [816, 47] width 1503 height 95
